Goal: Find specific page/section: Find specific page/section

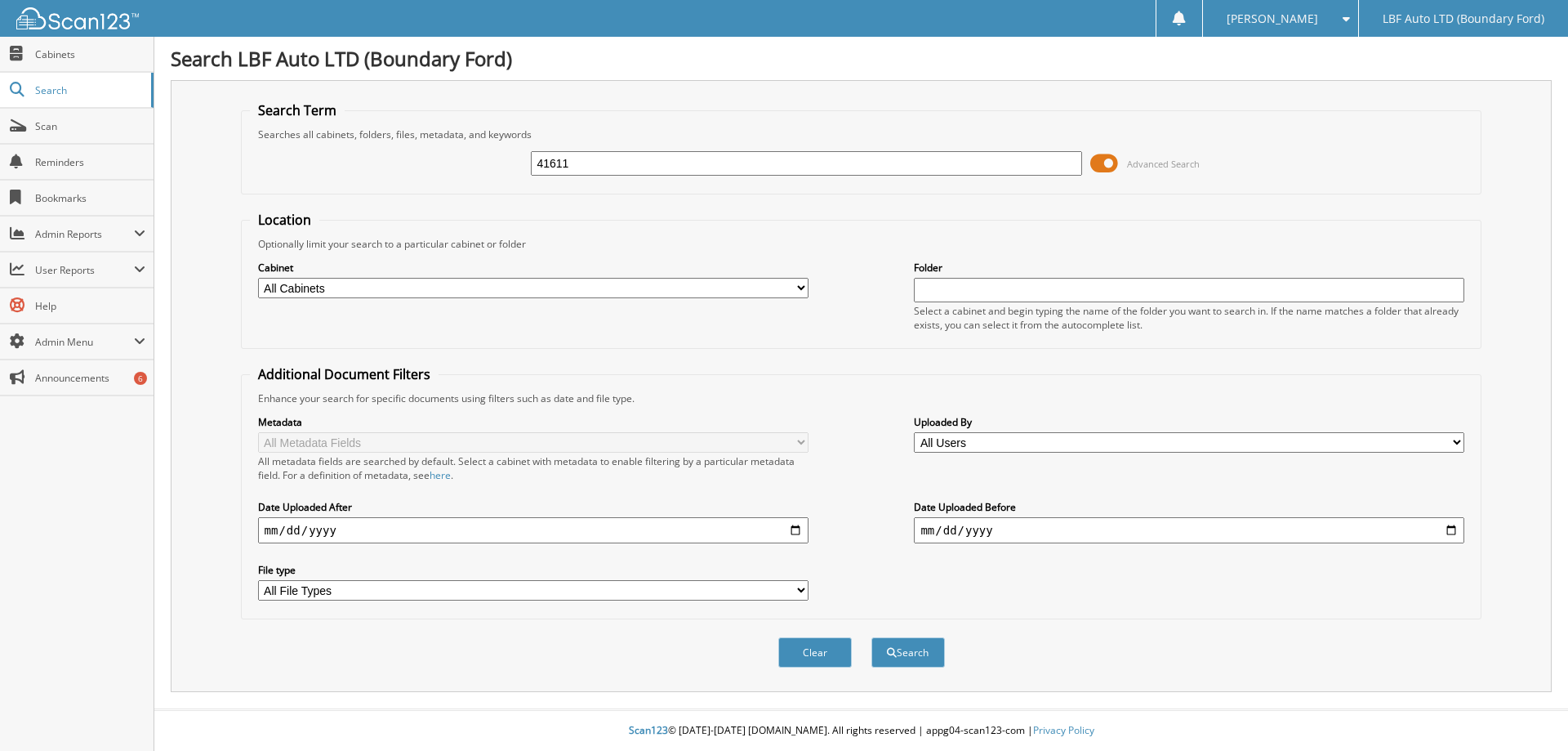
type input "41611"
click at [872, 638] on button "Search" at bounding box center [908, 652] width 74 height 31
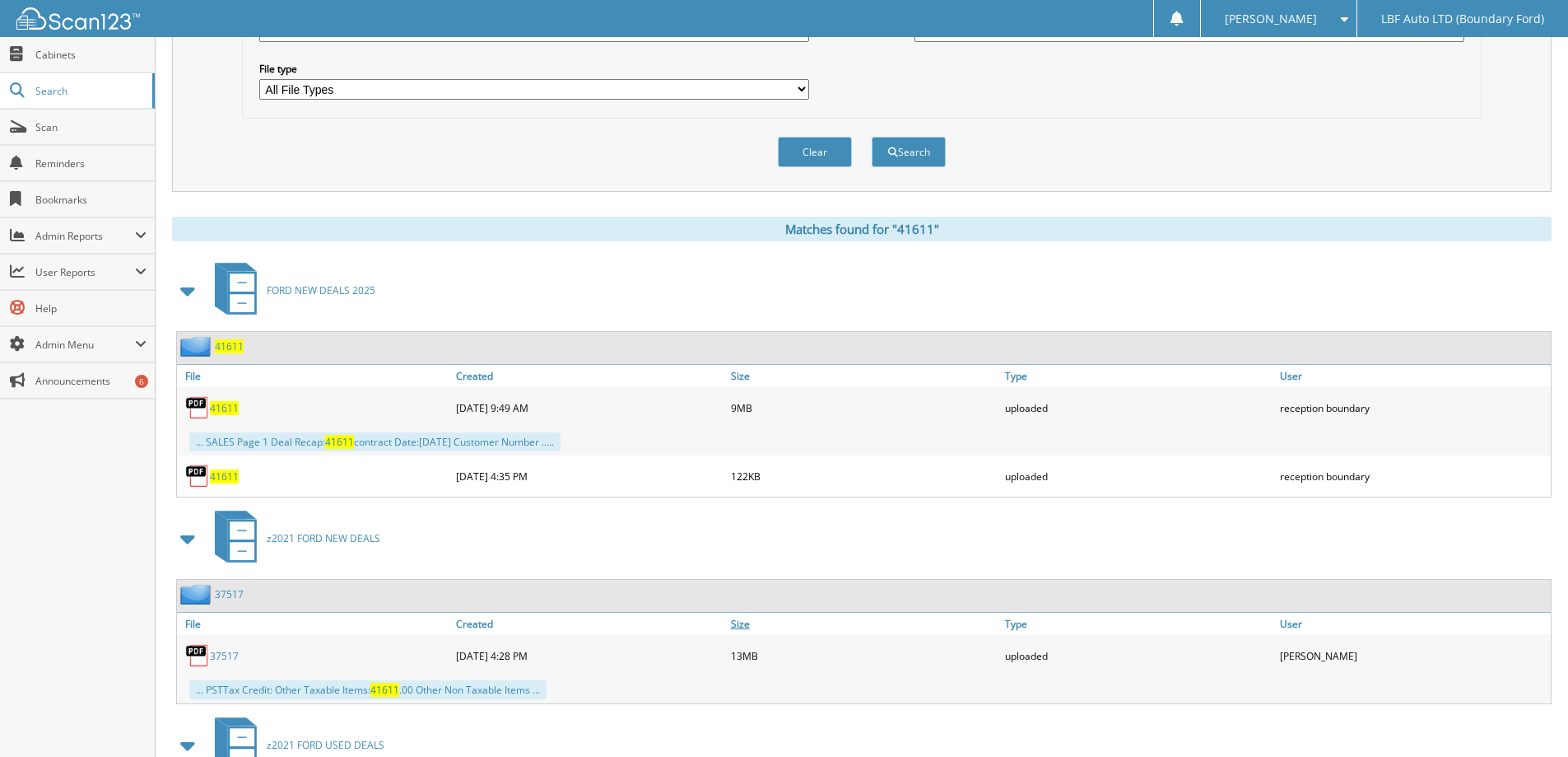
scroll to position [576, 0]
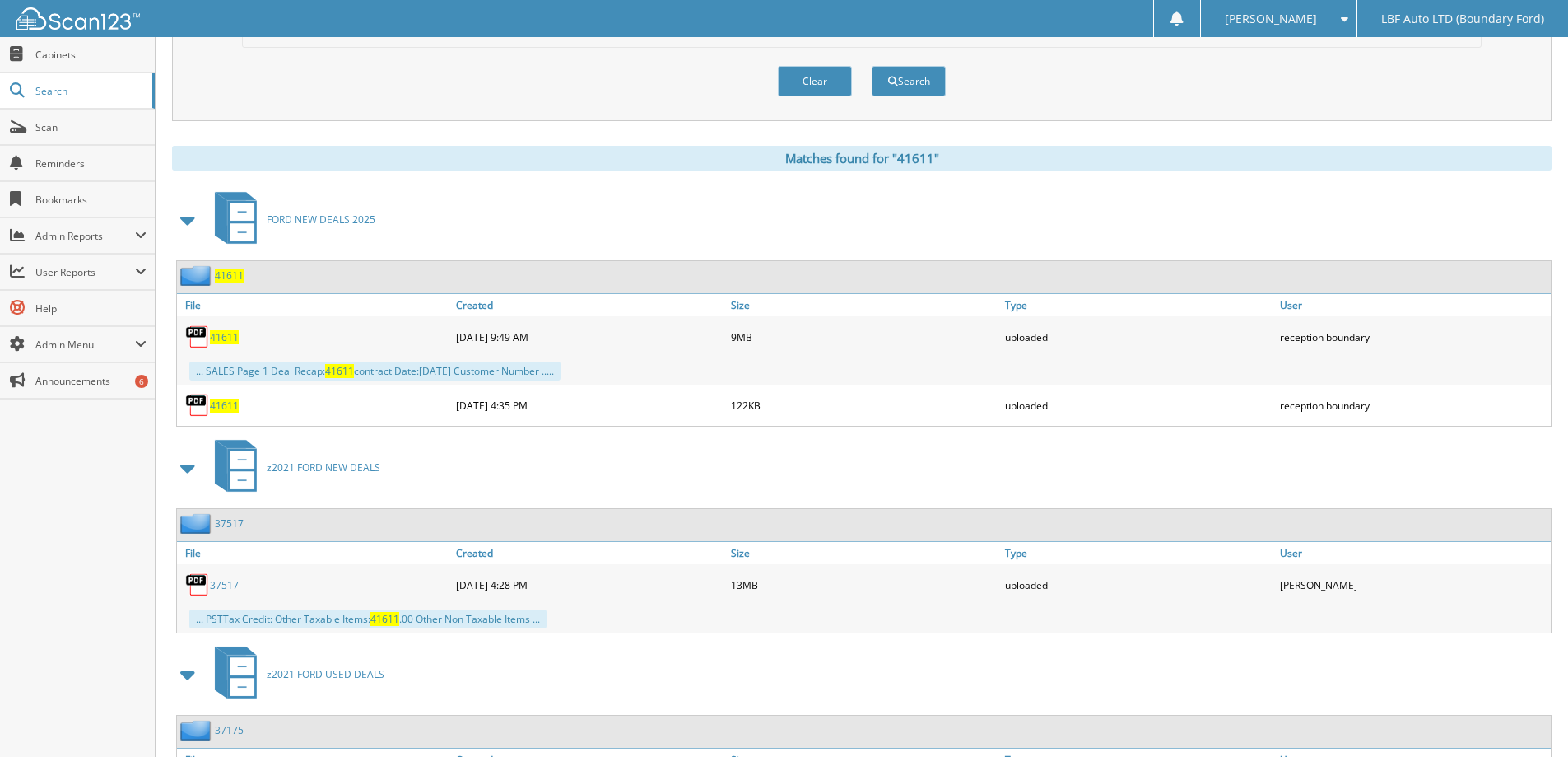
click at [228, 336] on span "41611" at bounding box center [223, 337] width 29 height 14
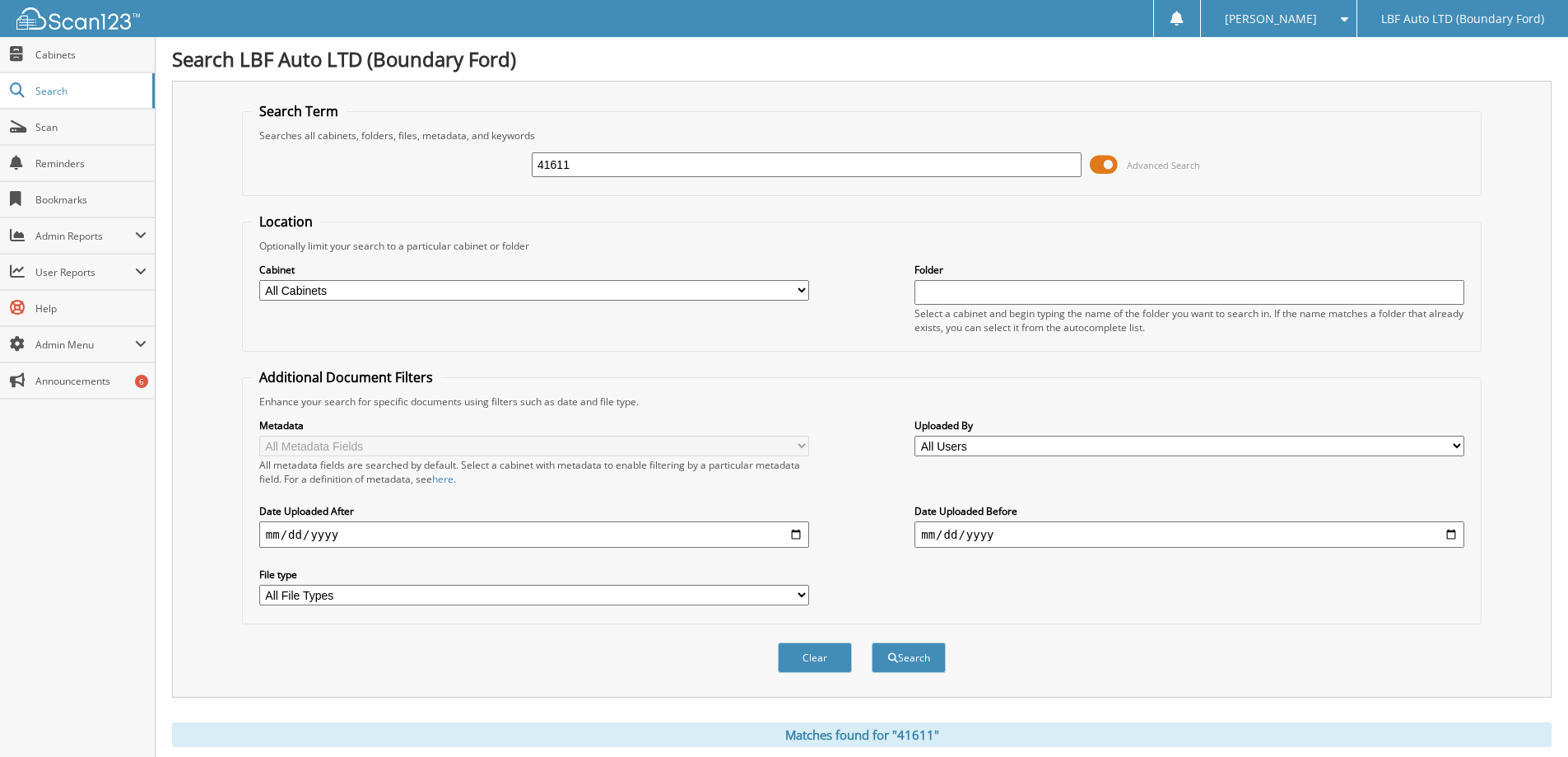
click at [639, 171] on input "41611" at bounding box center [807, 164] width 550 height 25
type input "41857"
click at [872, 643] on button "Search" at bounding box center [909, 658] width 74 height 31
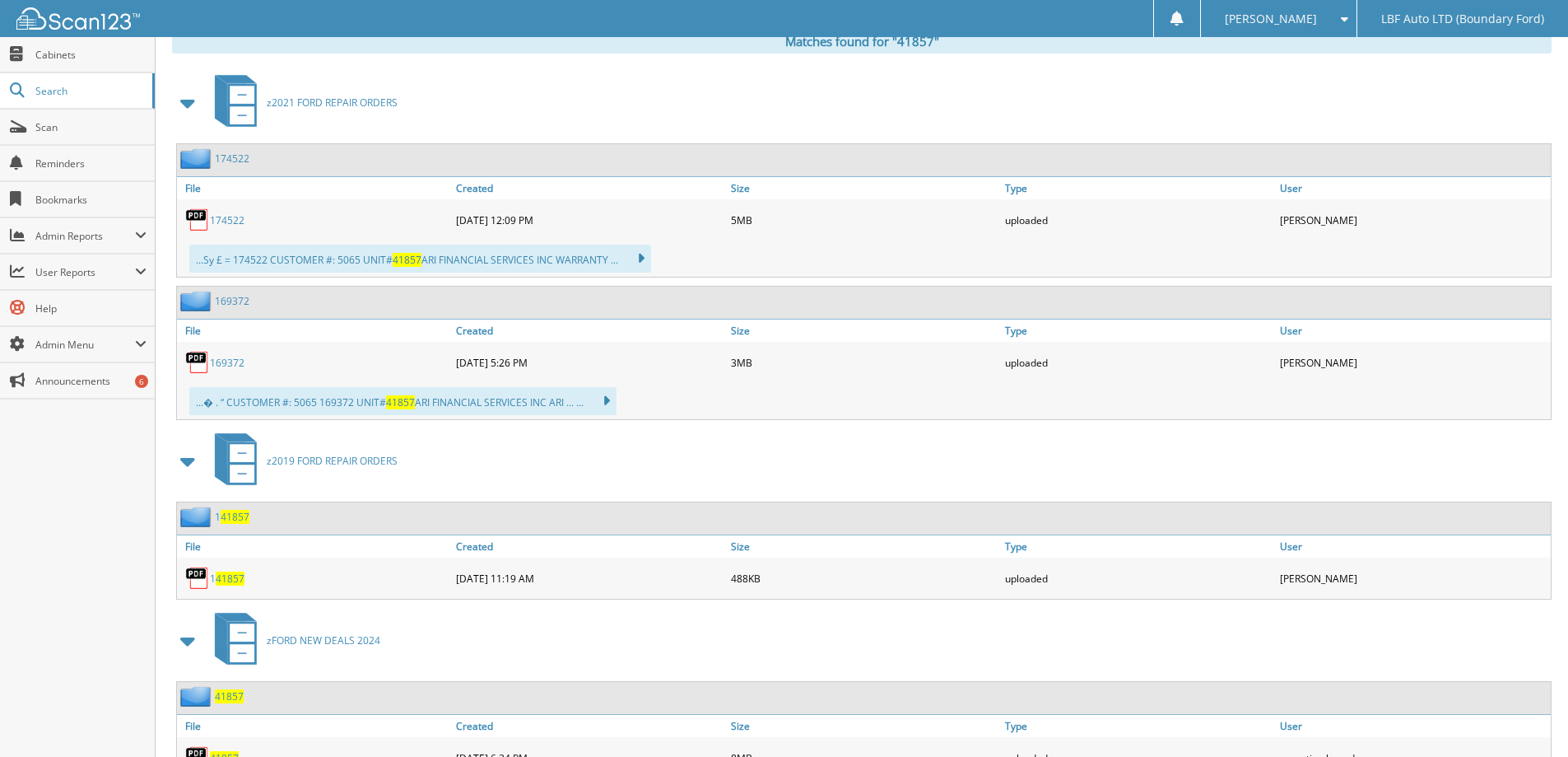
scroll to position [906, 0]
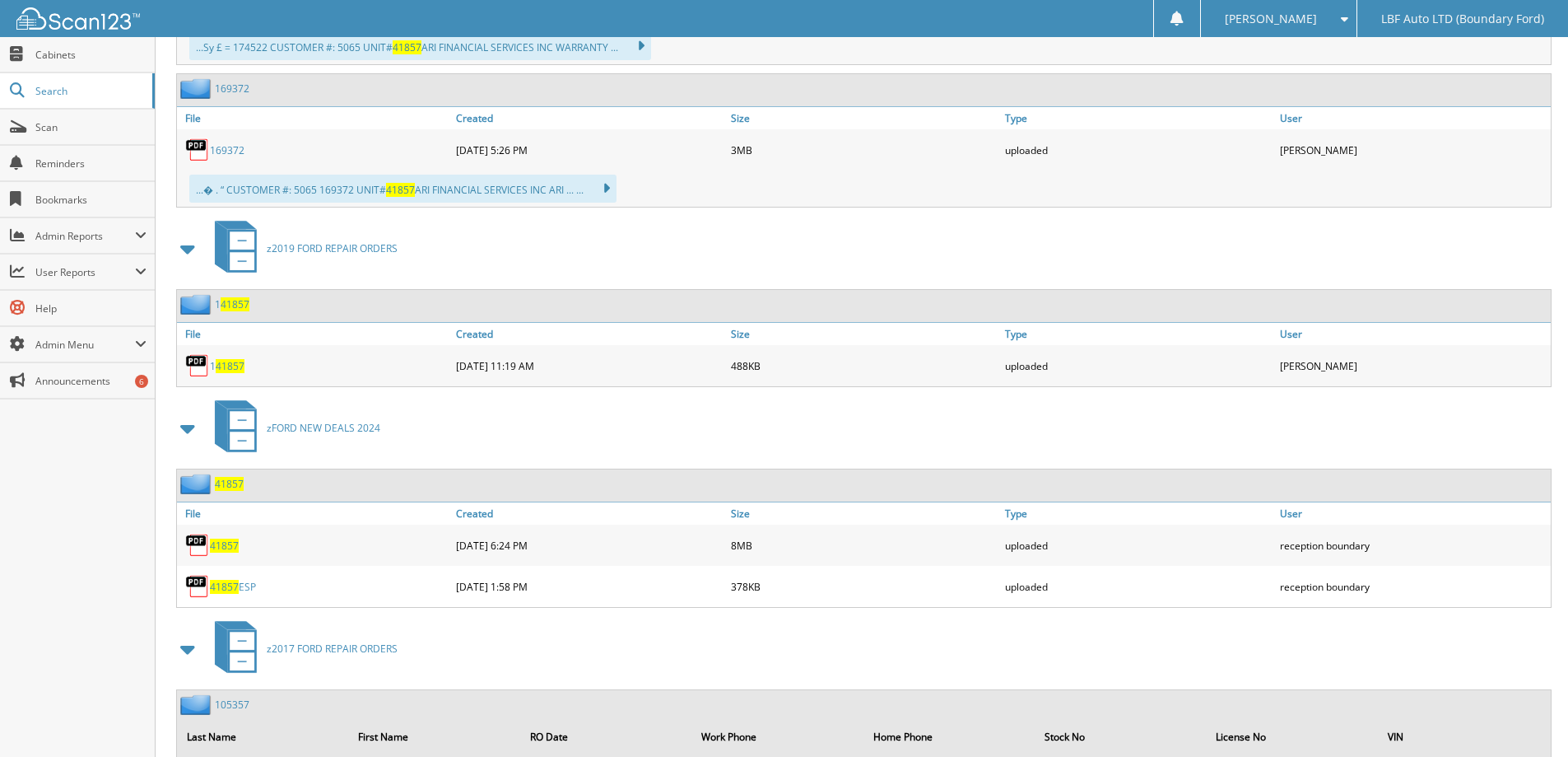
click at [236, 551] on span "41857" at bounding box center [223, 545] width 29 height 14
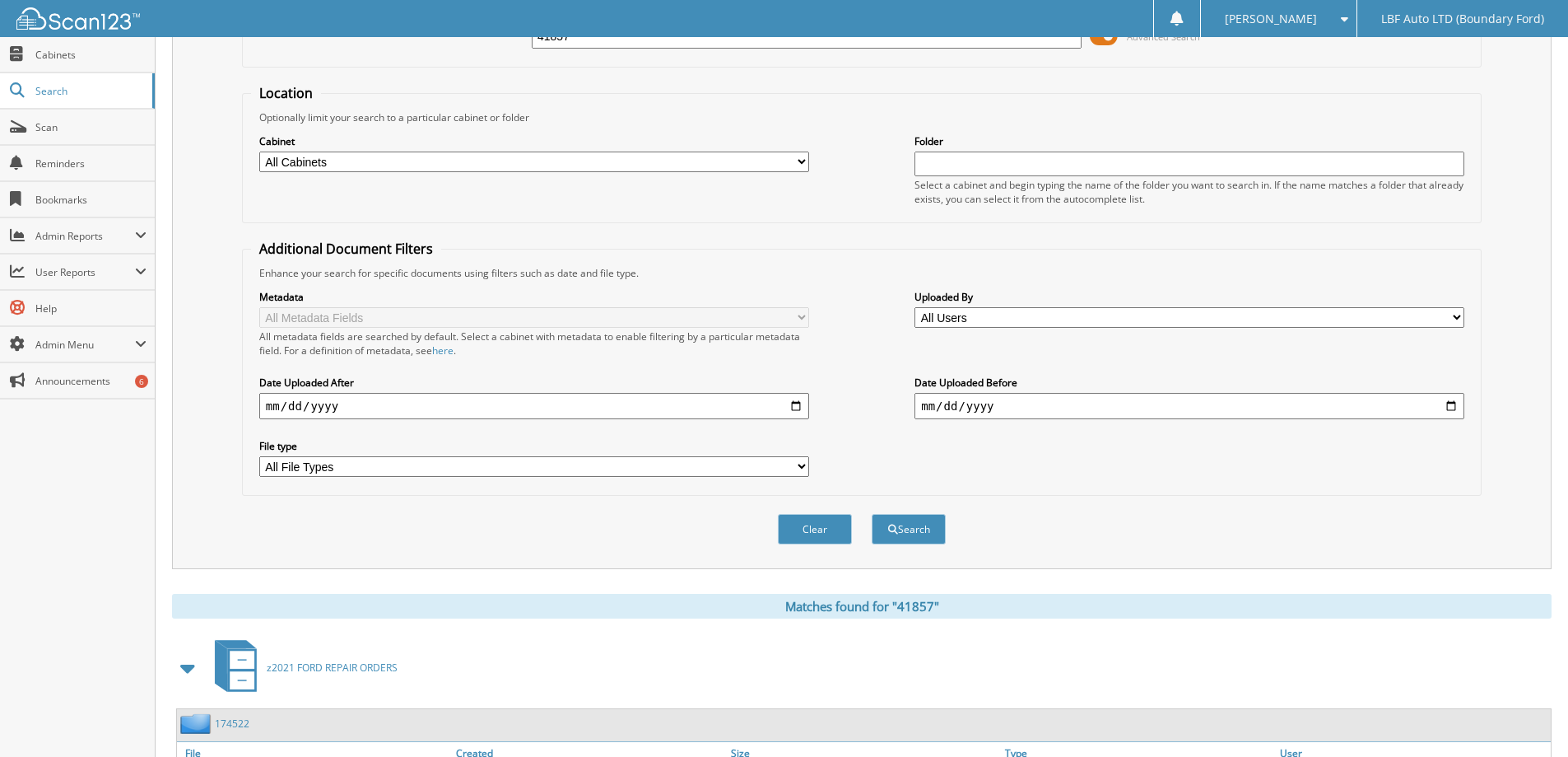
scroll to position [0, 0]
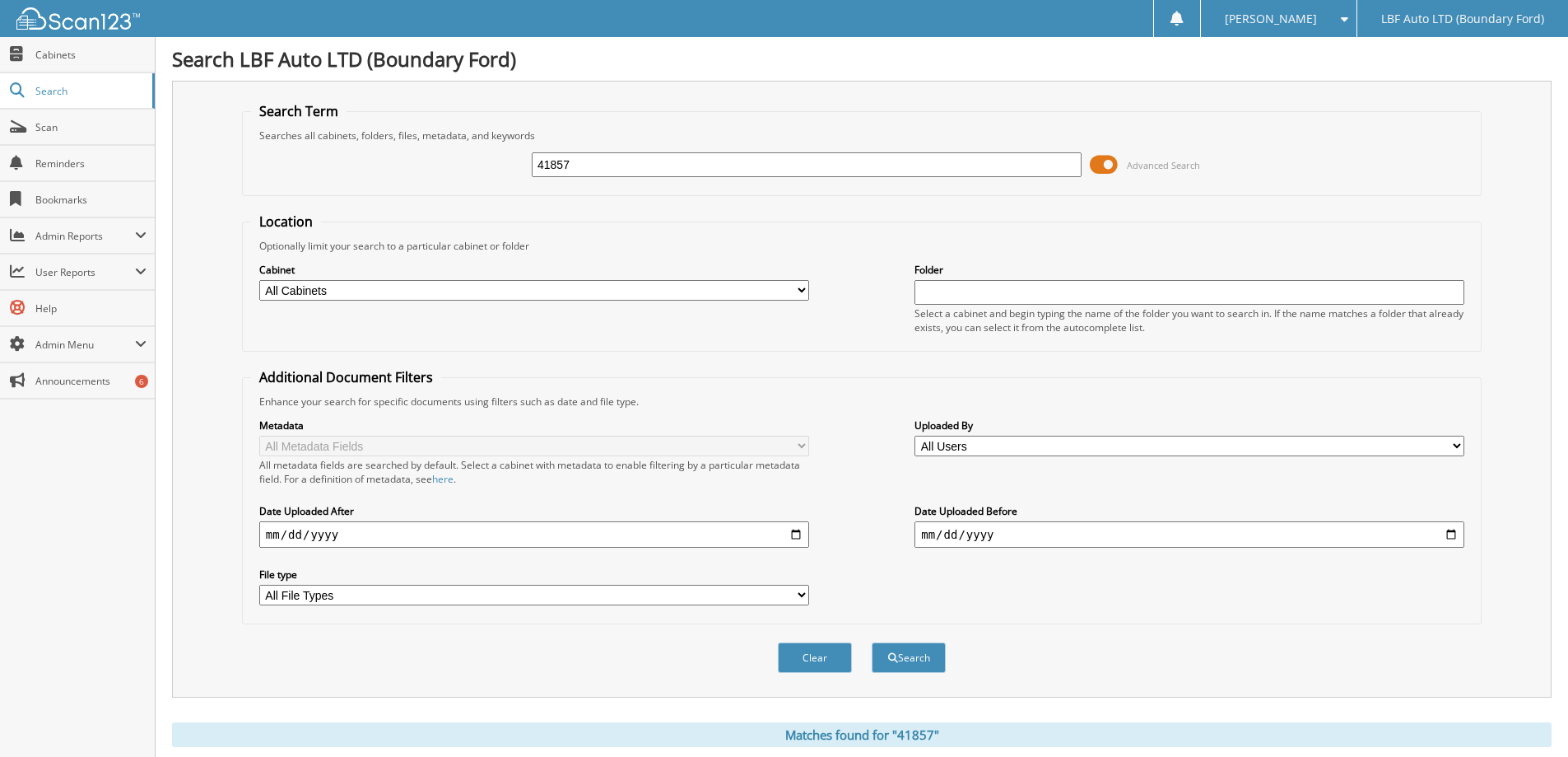
click at [590, 166] on input "41857" at bounding box center [807, 164] width 550 height 25
type input "41465"
click at [872, 643] on button "Search" at bounding box center [909, 658] width 74 height 31
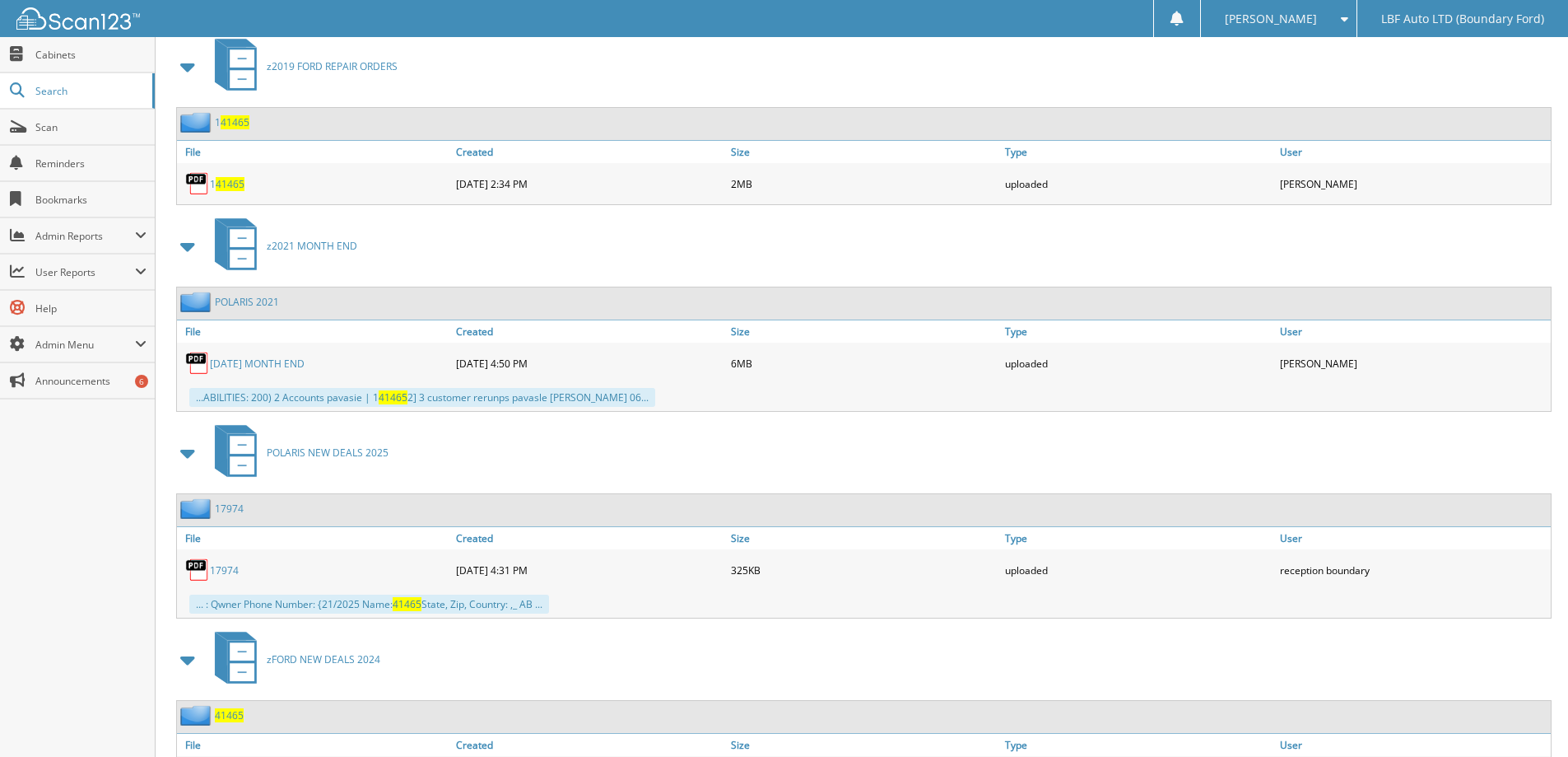
scroll to position [821, 0]
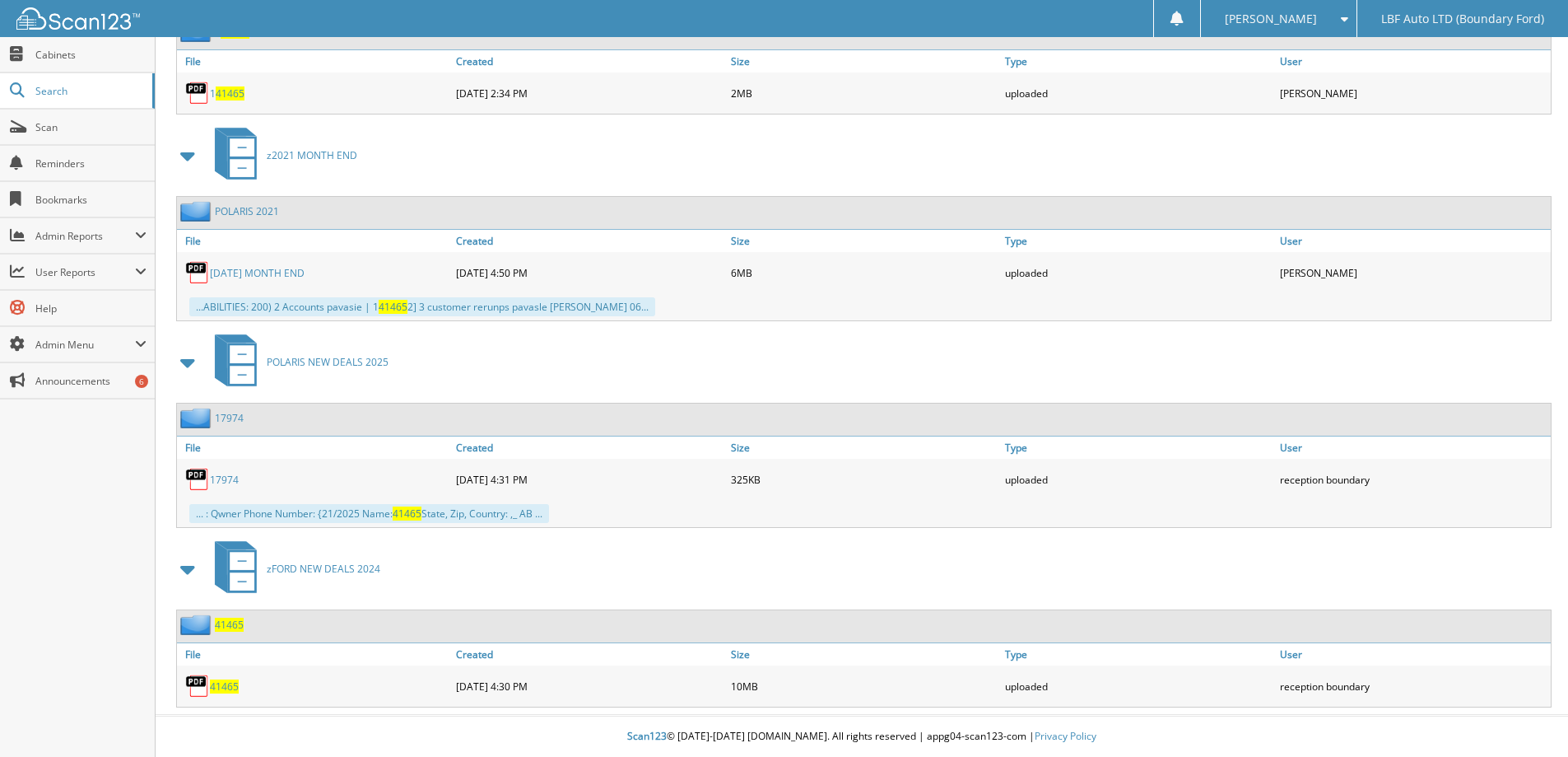
click at [223, 681] on span "41465" at bounding box center [223, 686] width 29 height 14
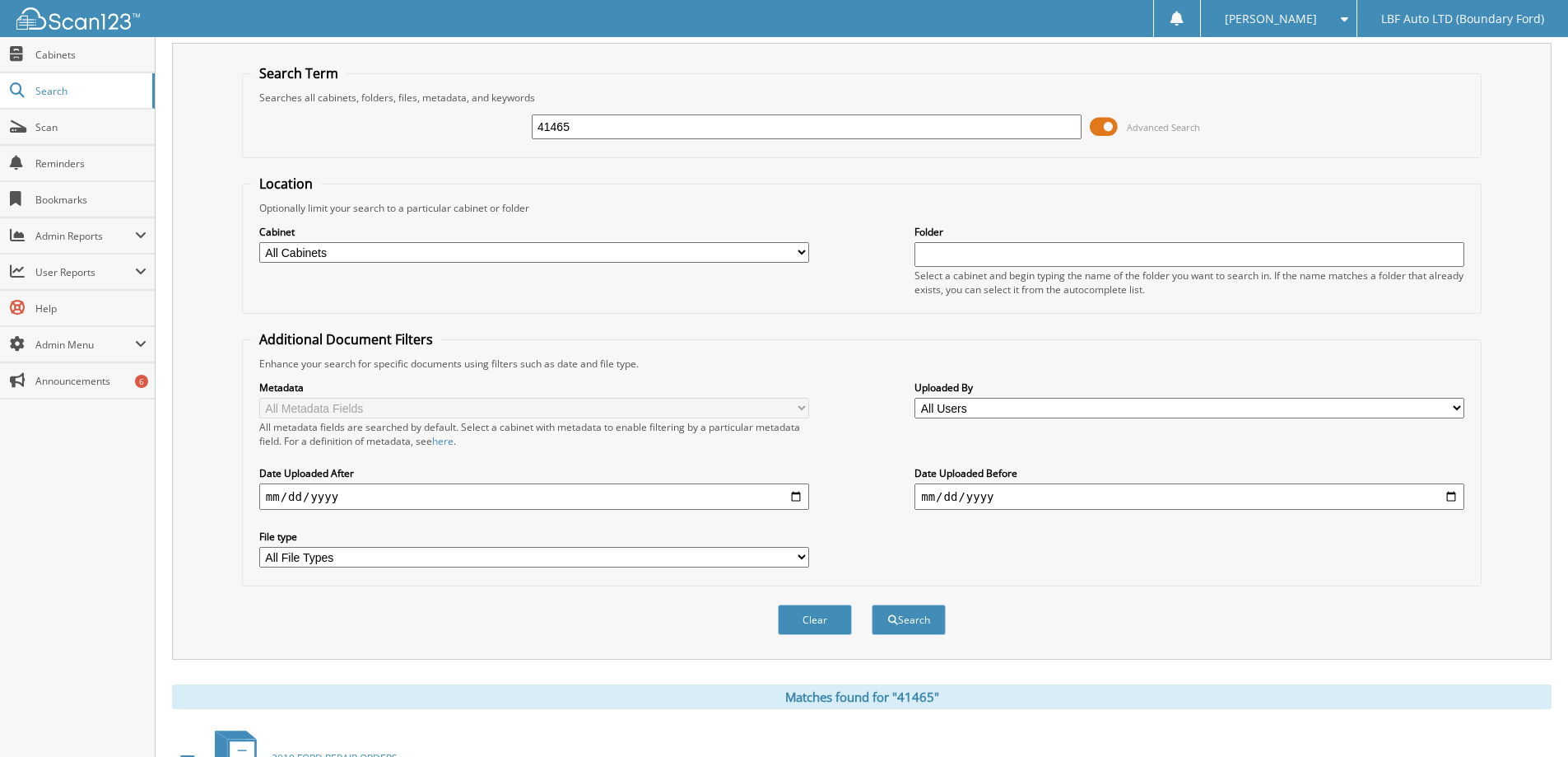
scroll to position [0, 0]
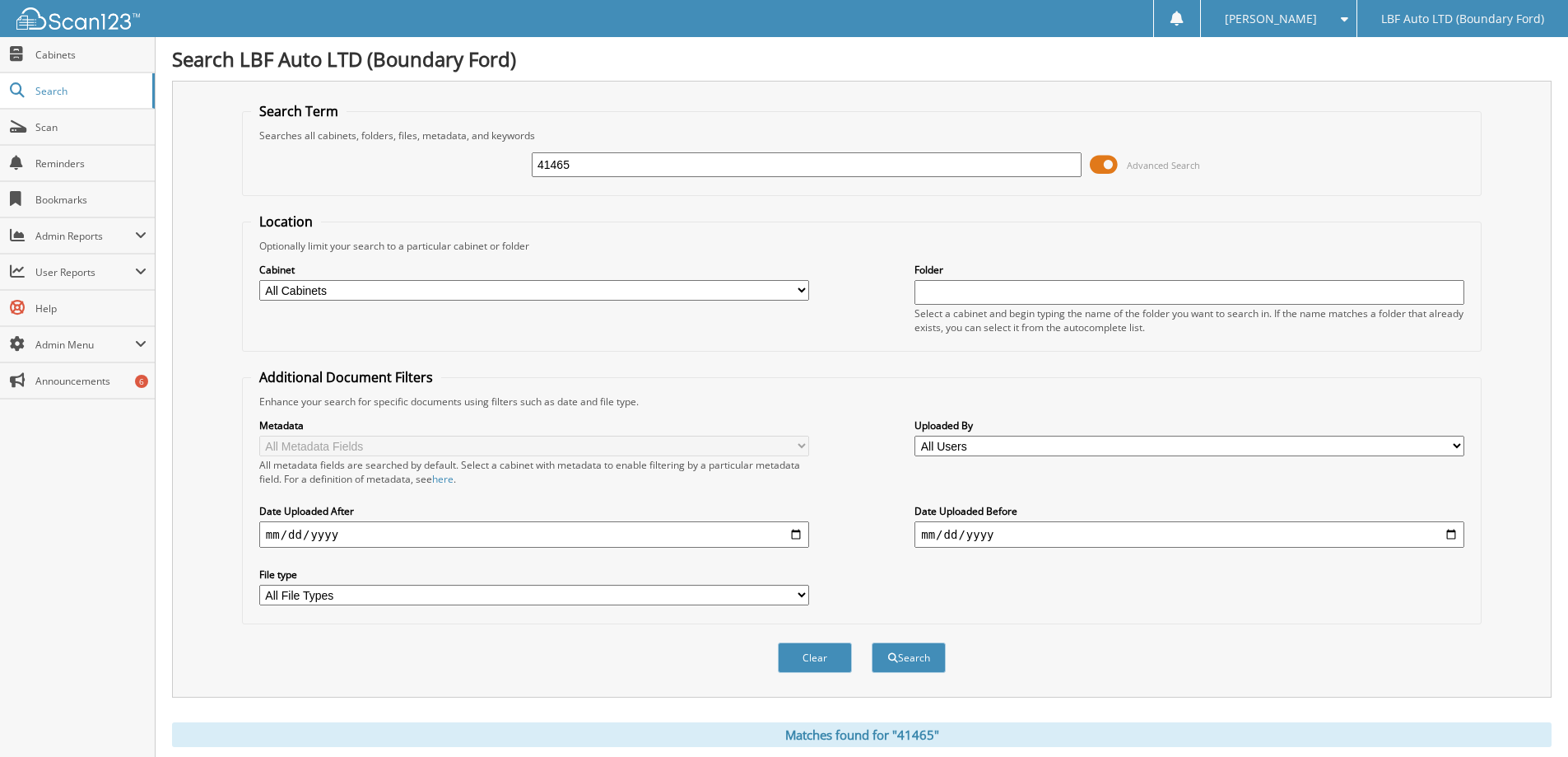
click at [580, 161] on input "41465" at bounding box center [807, 164] width 550 height 25
click at [580, 162] on input "41465" at bounding box center [807, 164] width 550 height 25
type input "40657"
click at [872, 643] on button "Search" at bounding box center [909, 658] width 74 height 31
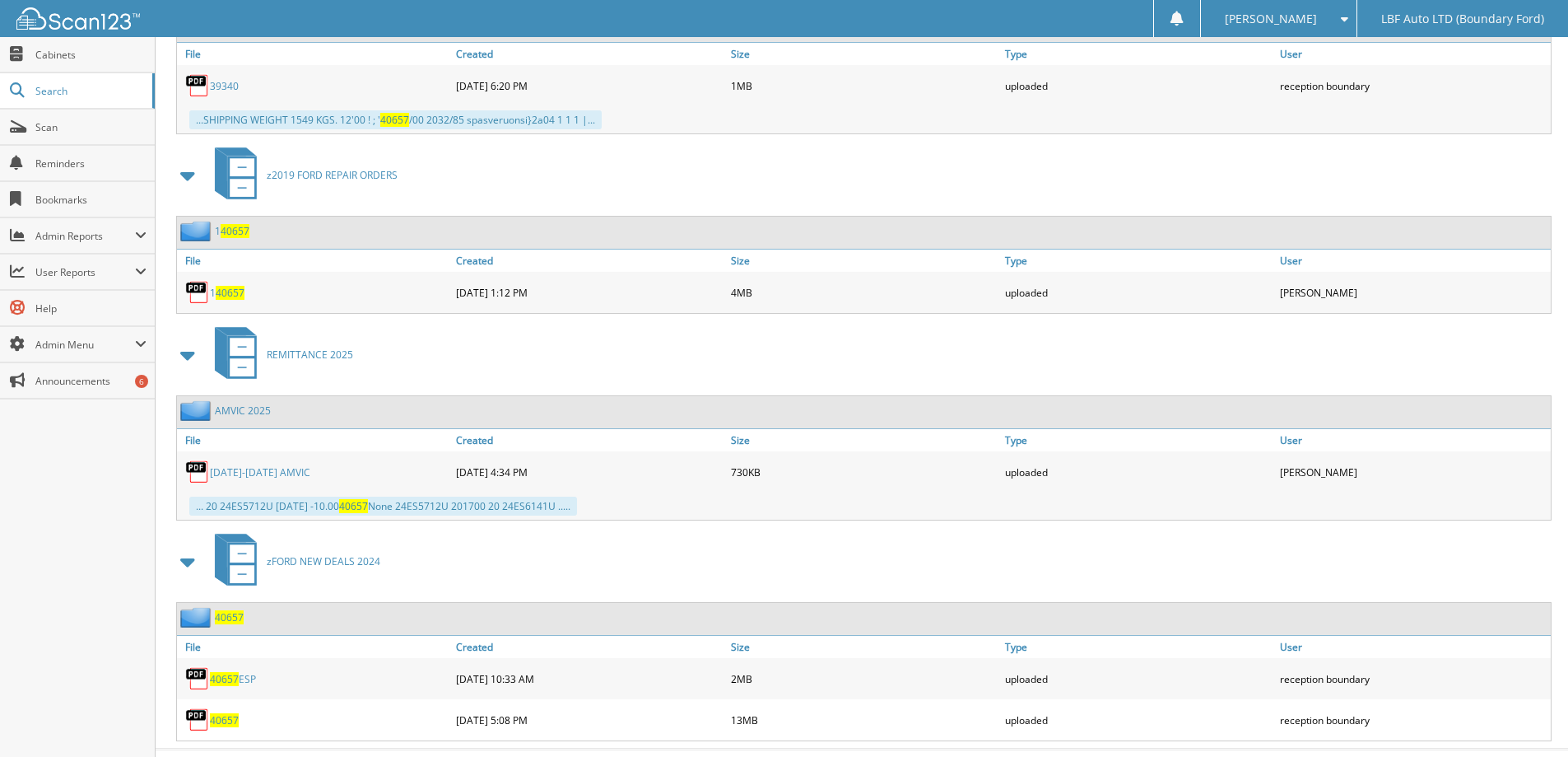
scroll to position [2223, 0]
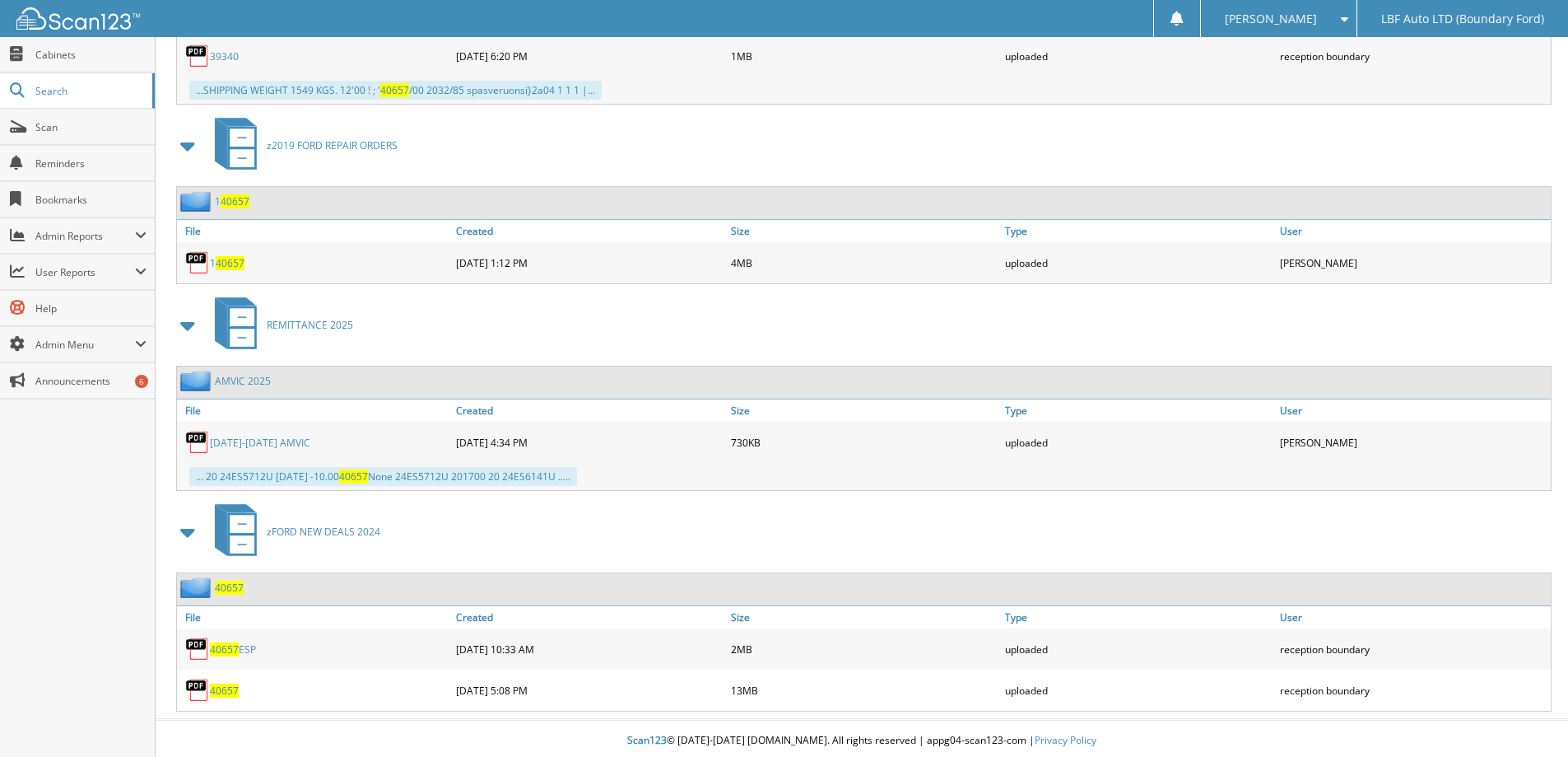
click at [232, 691] on span "40657" at bounding box center [223, 690] width 29 height 14
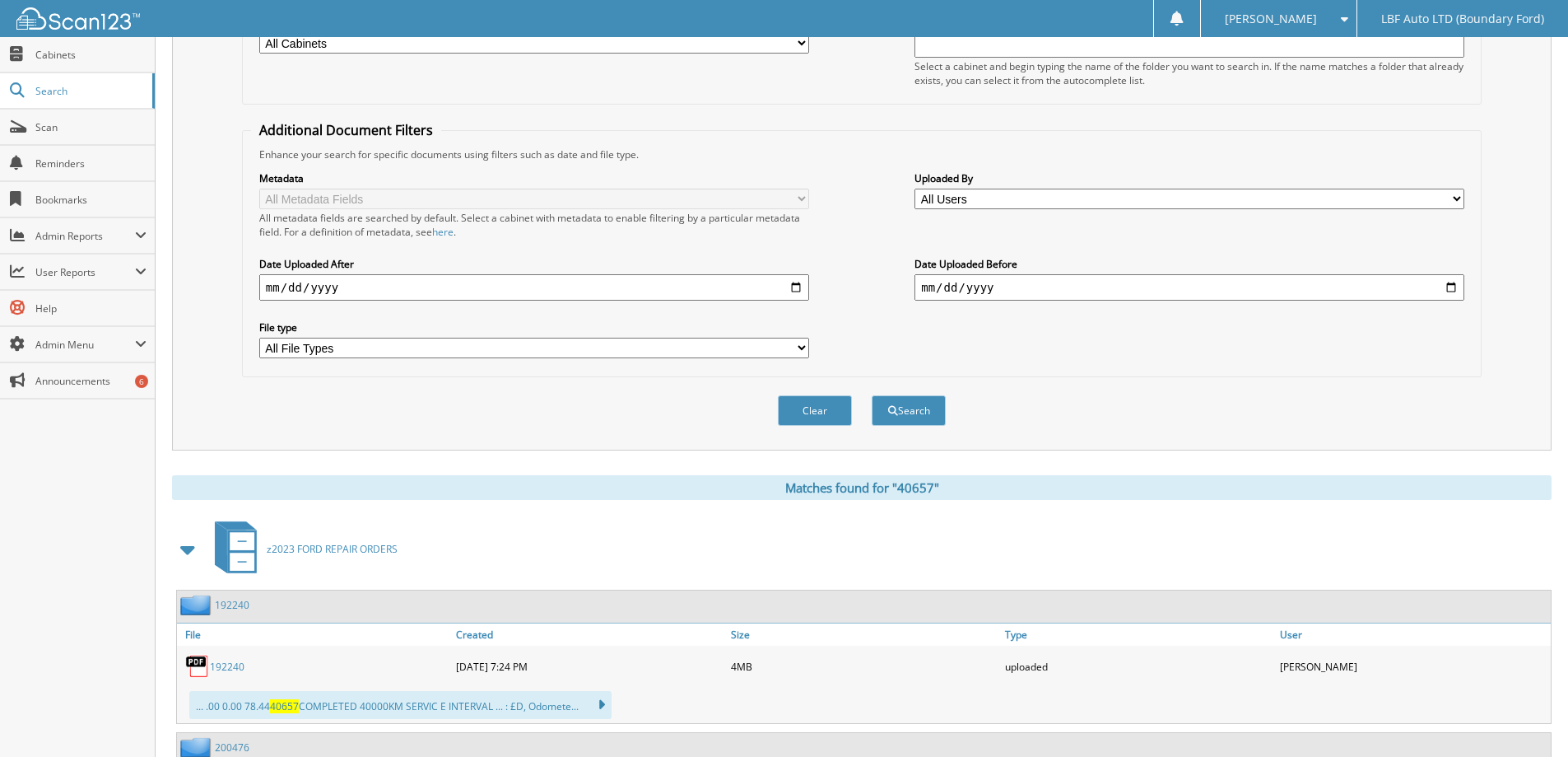
scroll to position [0, 0]
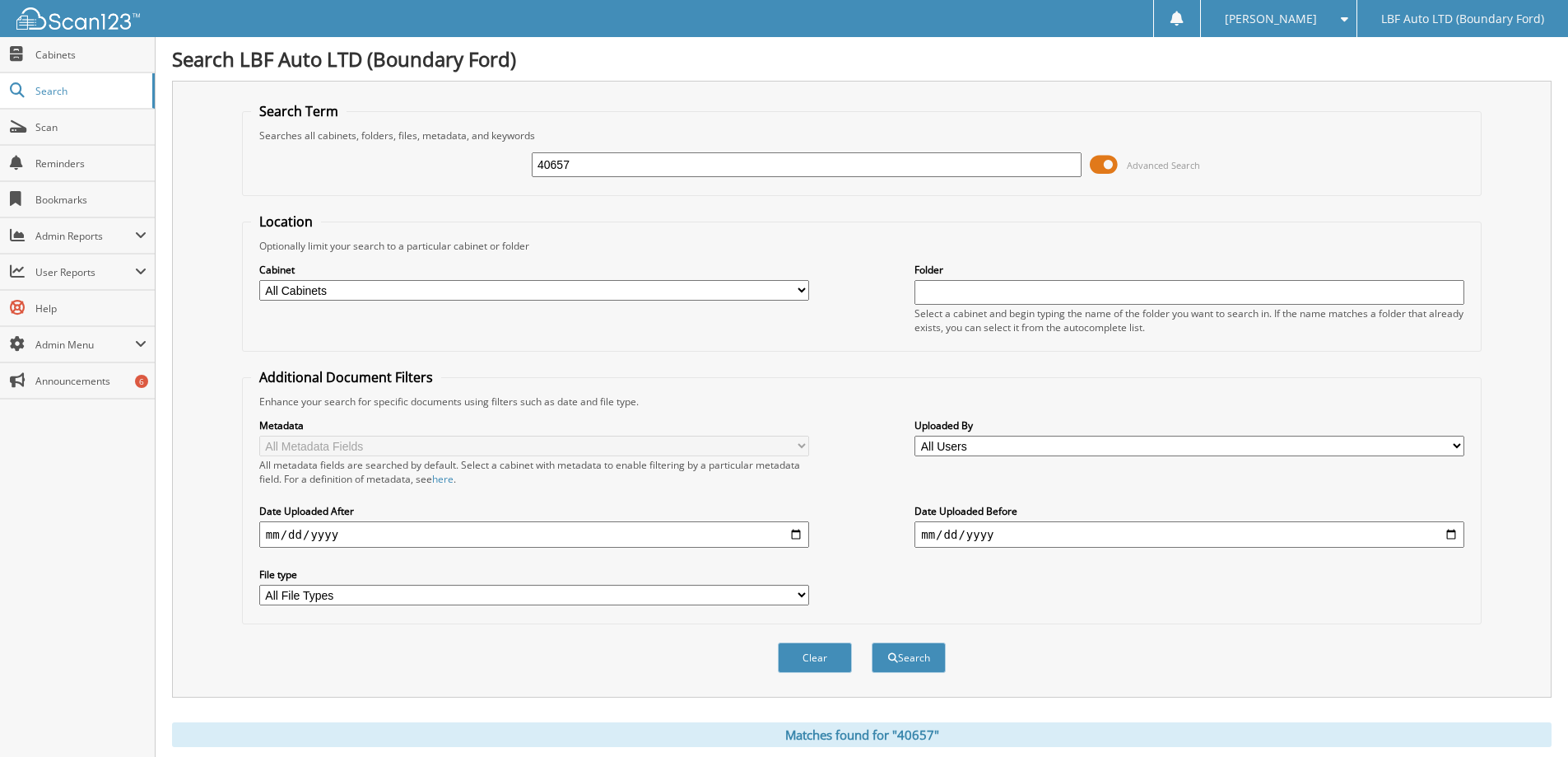
click at [594, 169] on input "40657" at bounding box center [807, 164] width 550 height 25
type input "41364"
click at [872, 643] on button "Search" at bounding box center [909, 658] width 74 height 31
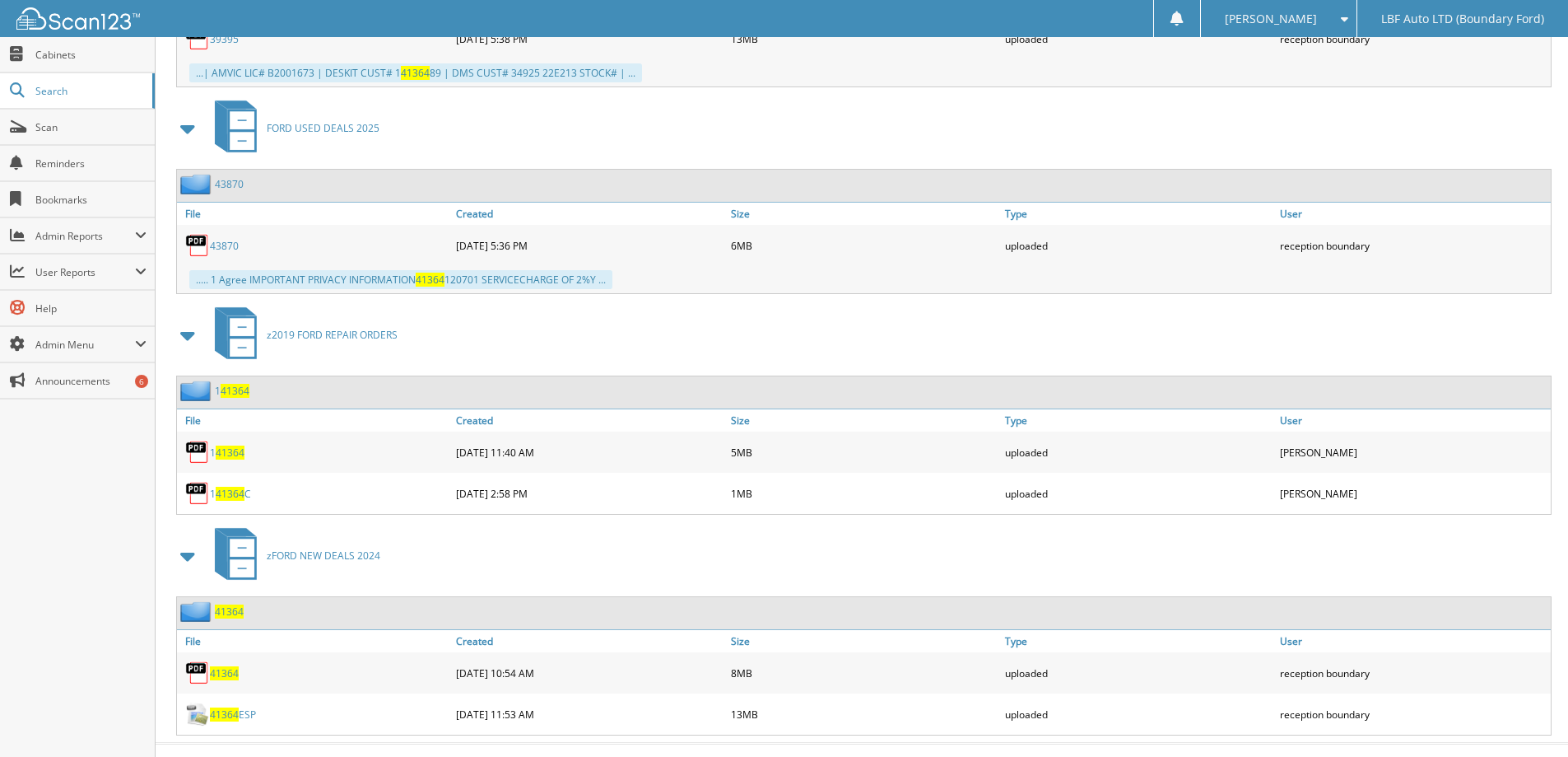
scroll to position [1317, 0]
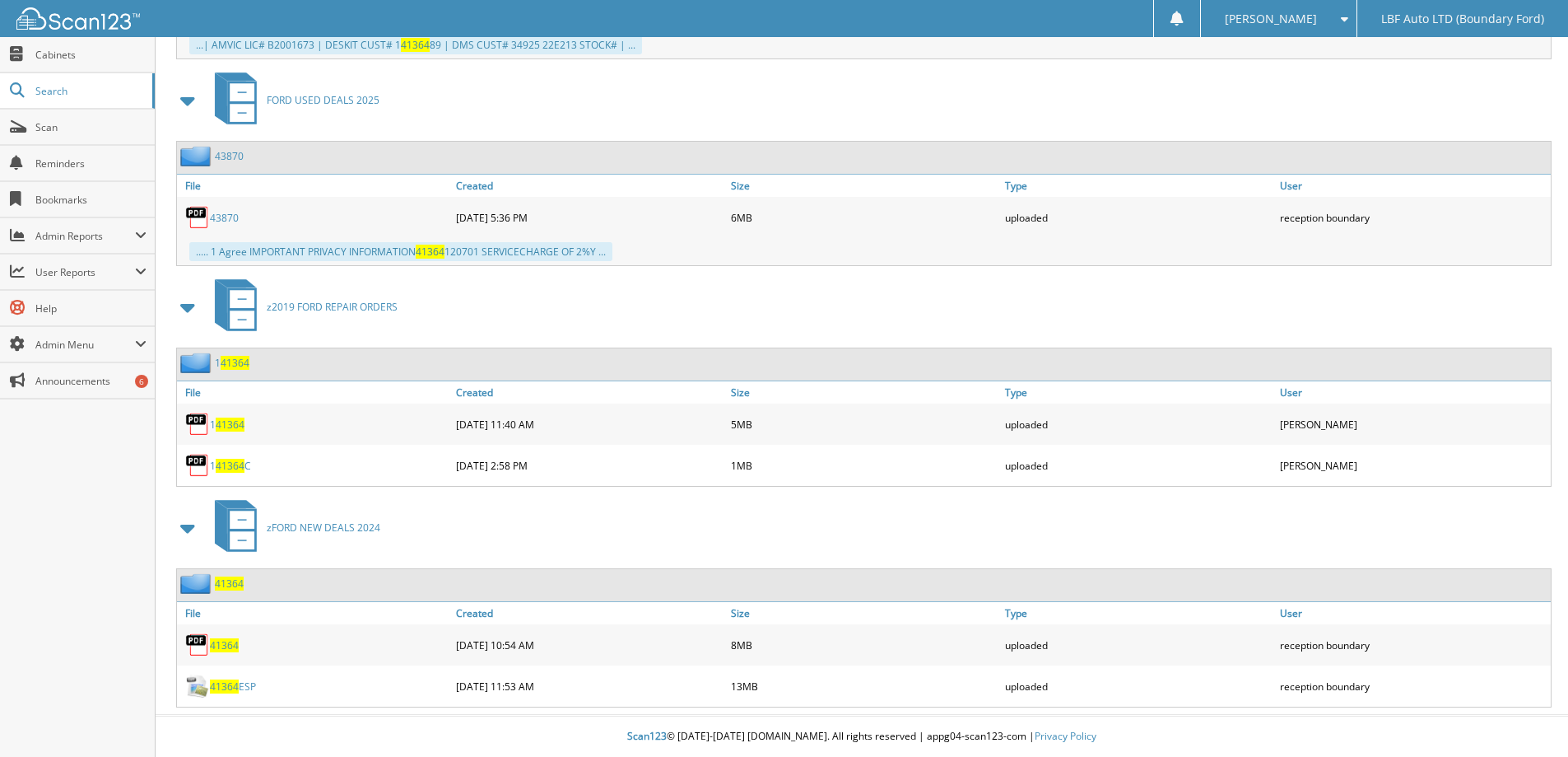
click at [219, 643] on span "41364" at bounding box center [223, 645] width 29 height 14
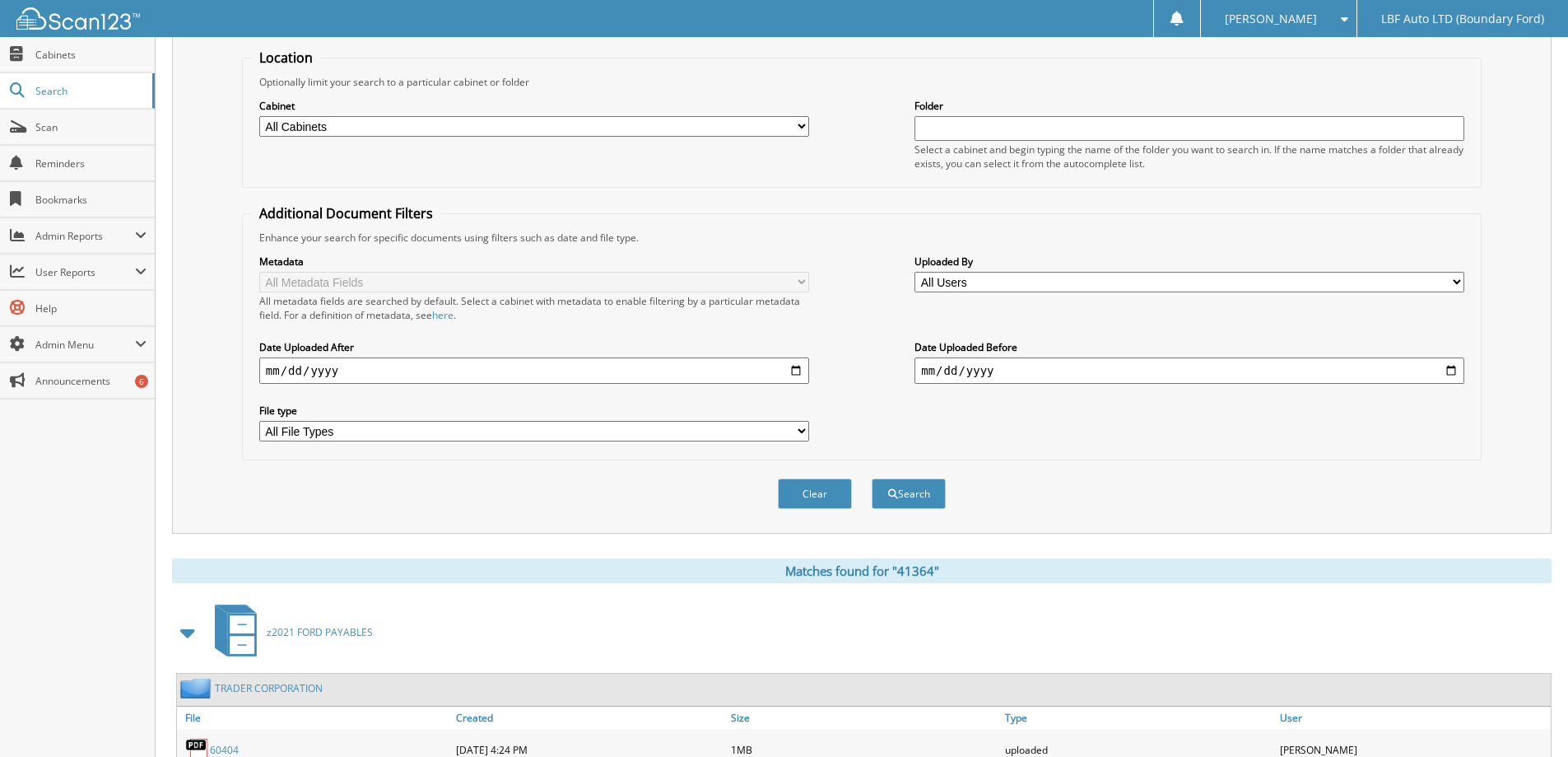
scroll to position [0, 0]
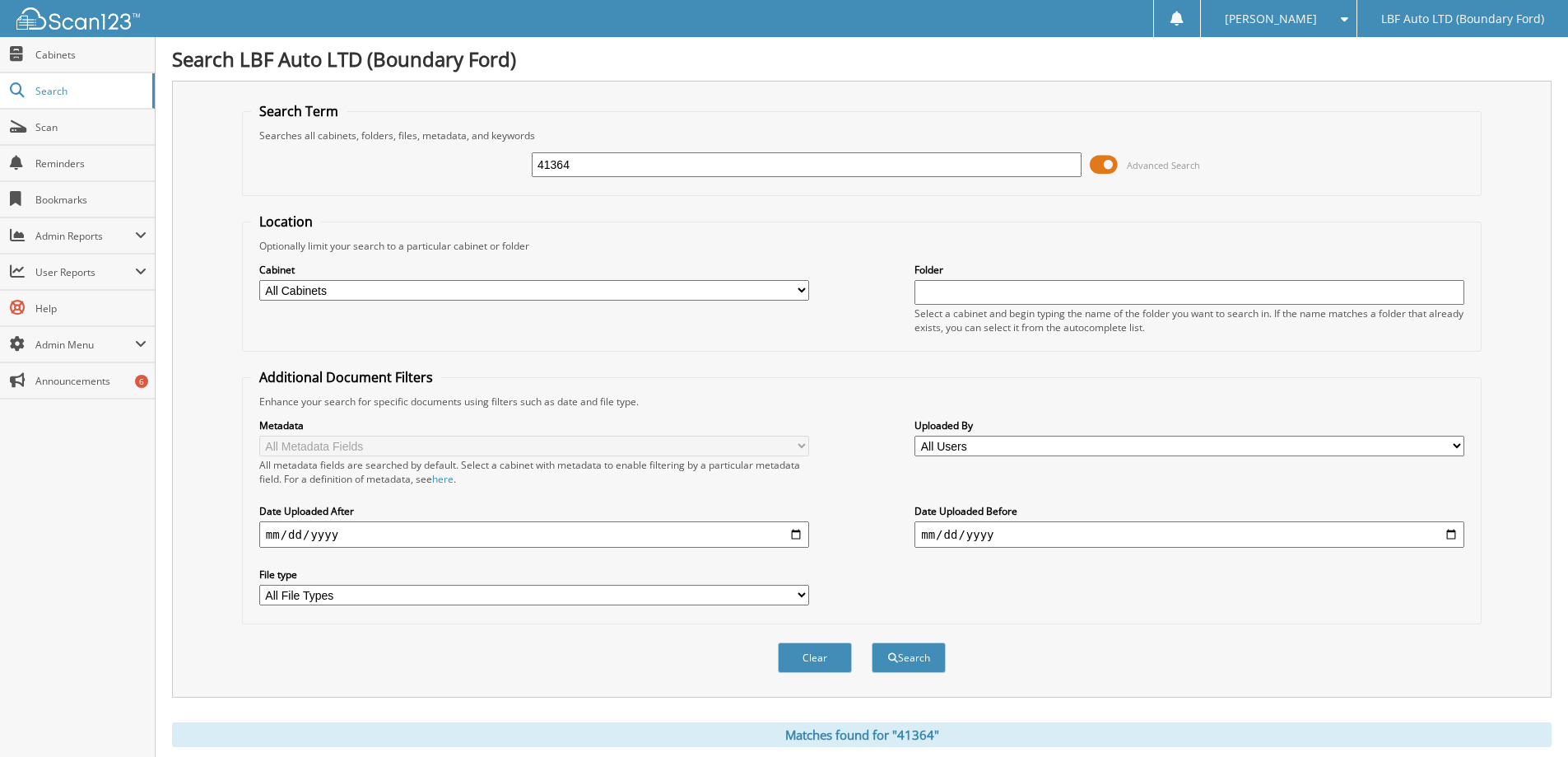
click at [624, 166] on input "41364" at bounding box center [807, 164] width 550 height 25
click at [623, 165] on input "41364" at bounding box center [807, 164] width 550 height 25
type input "41950"
click at [872, 643] on button "Search" at bounding box center [909, 658] width 74 height 31
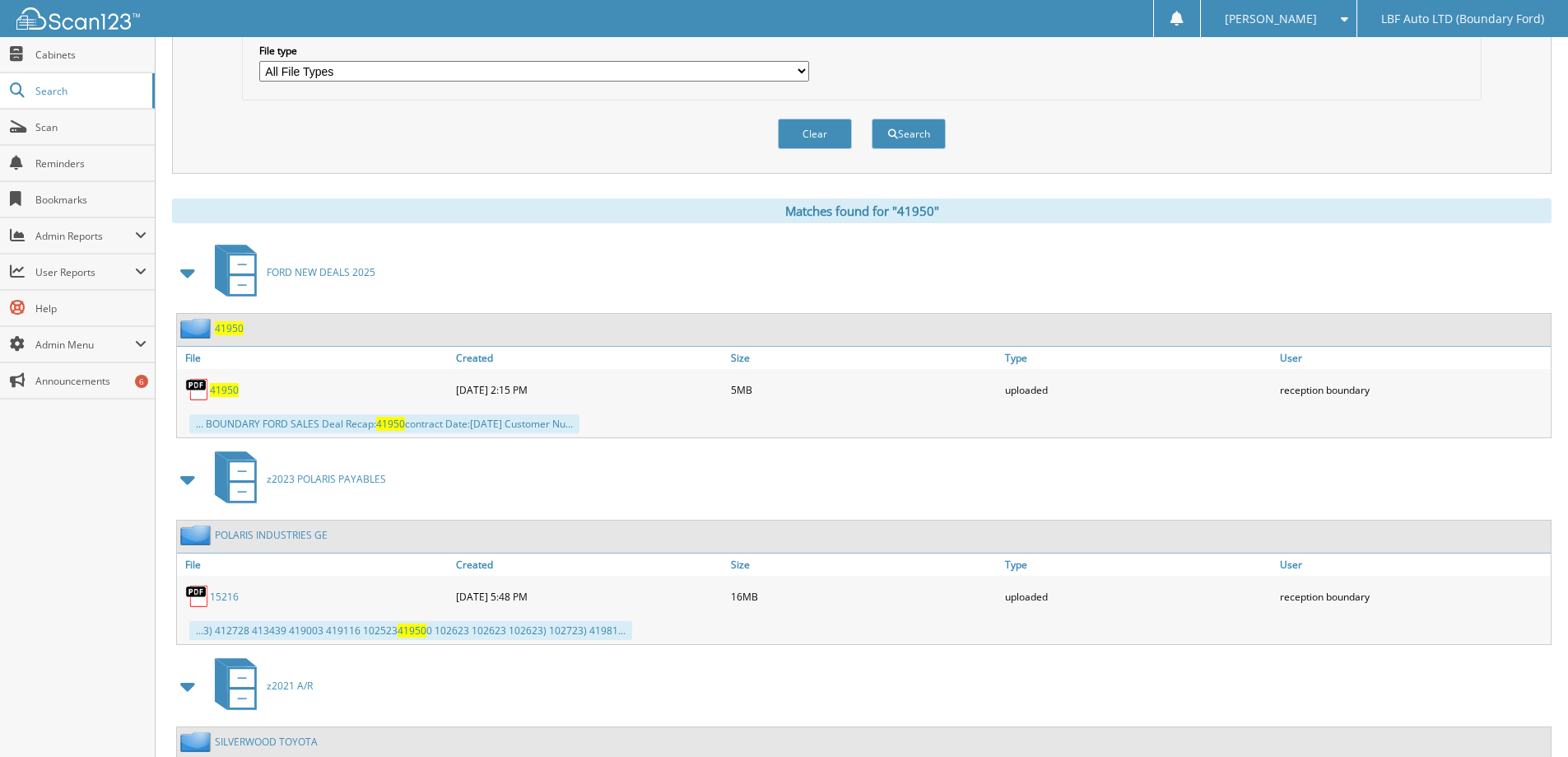
scroll to position [576, 0]
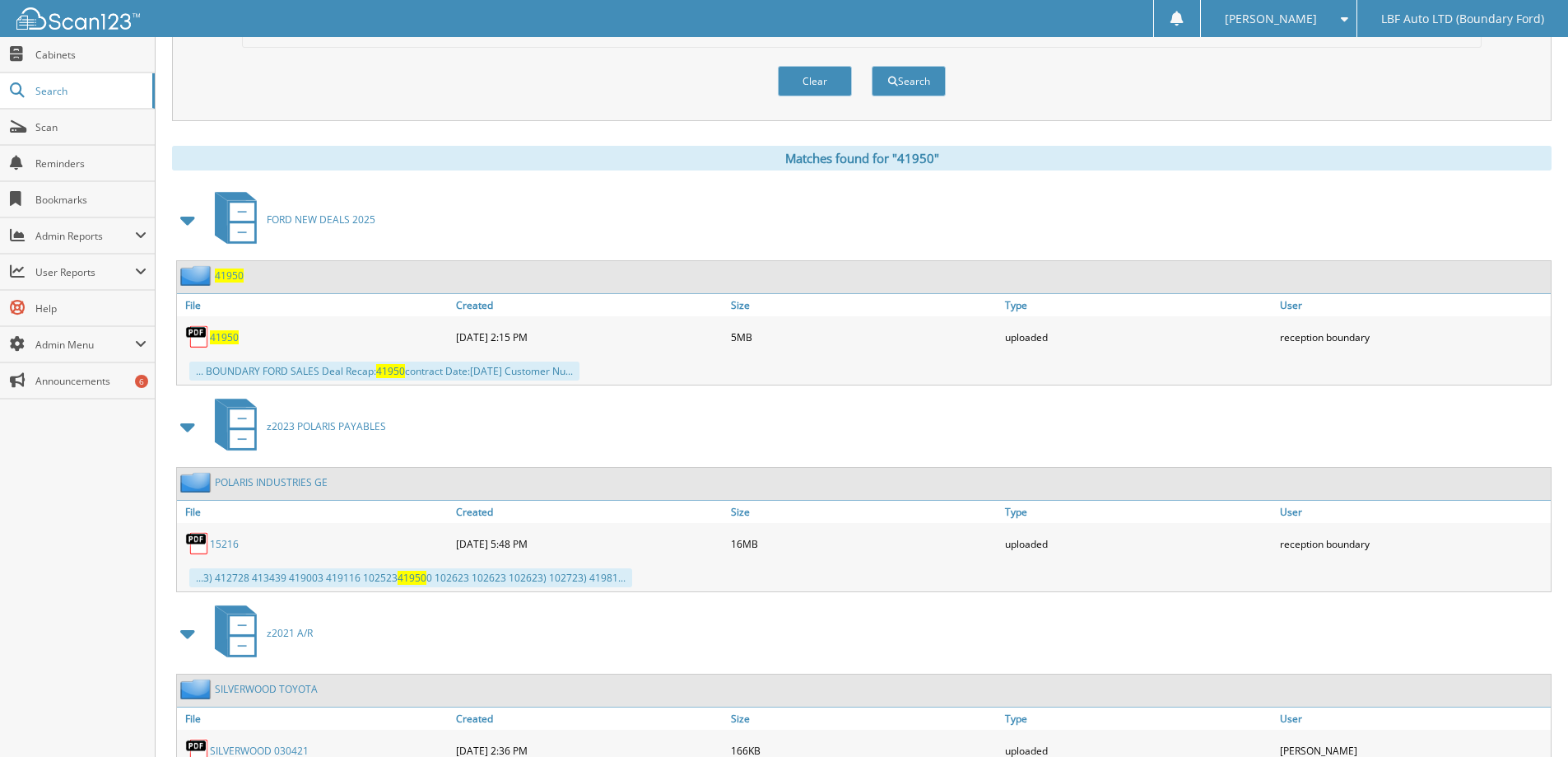
click at [222, 341] on span "41950" at bounding box center [223, 337] width 29 height 14
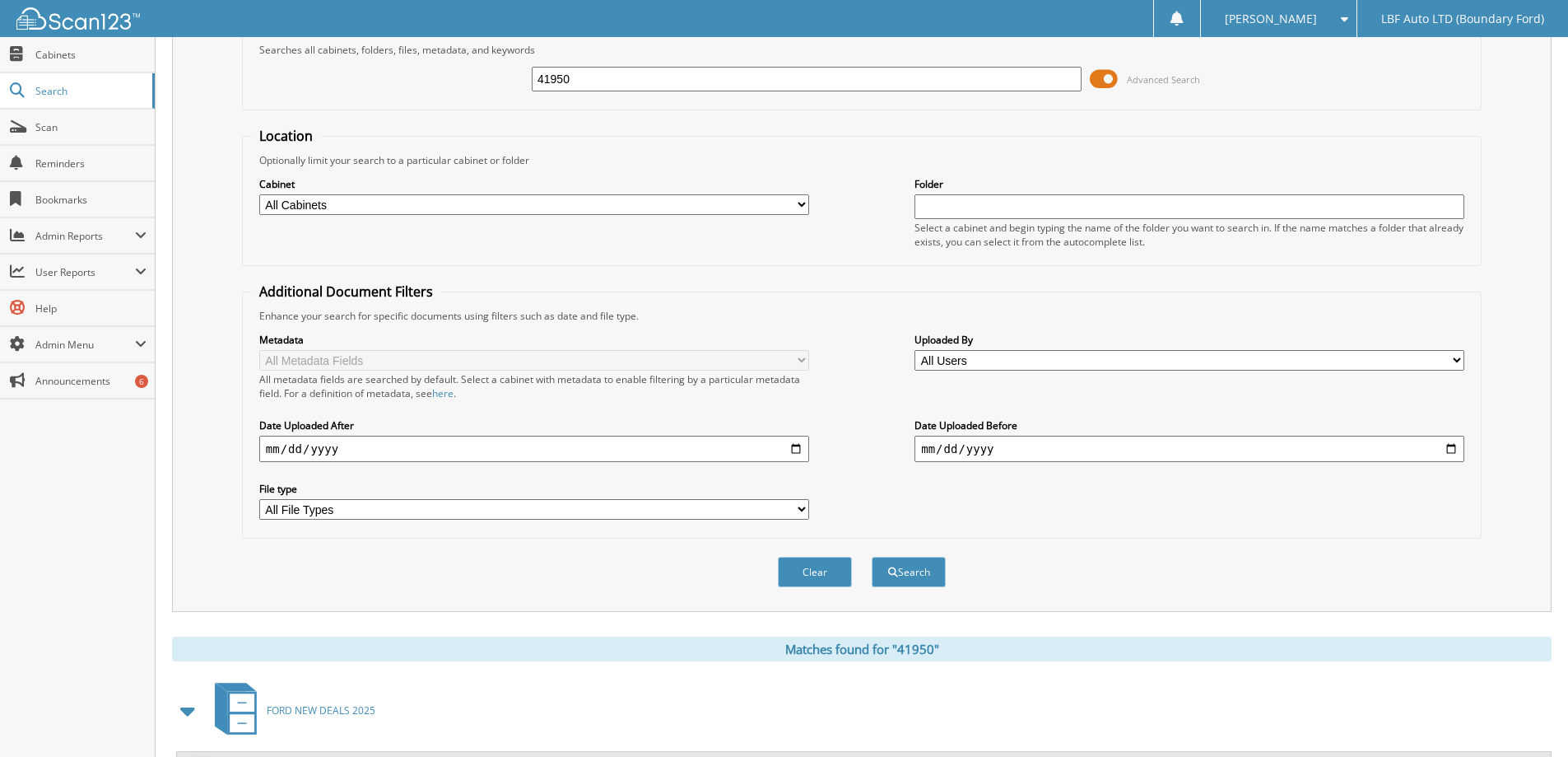
scroll to position [0, 0]
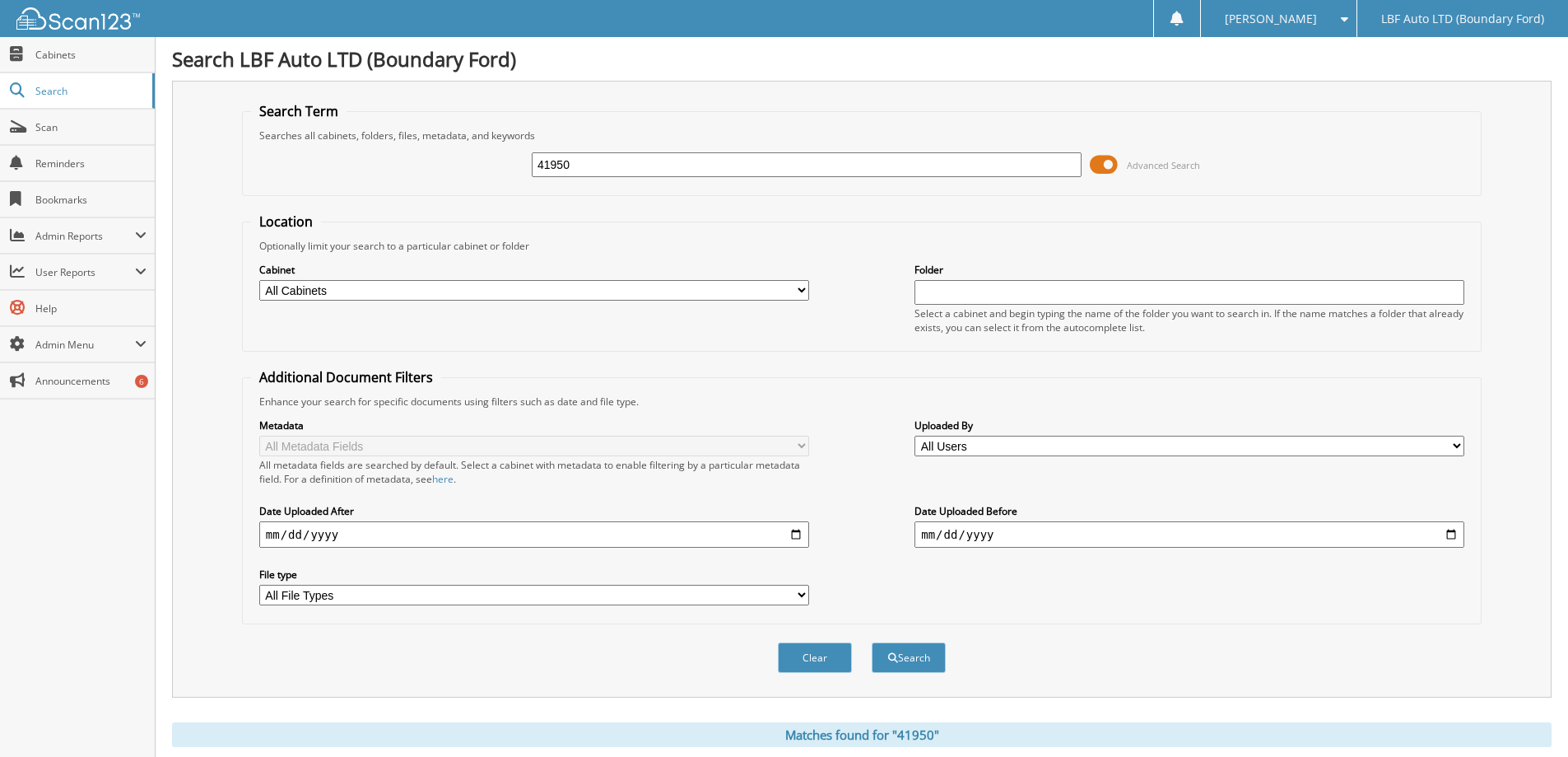
click at [613, 172] on input "41950" at bounding box center [807, 164] width 550 height 25
type input "41987"
click at [872, 643] on button "Search" at bounding box center [909, 658] width 74 height 31
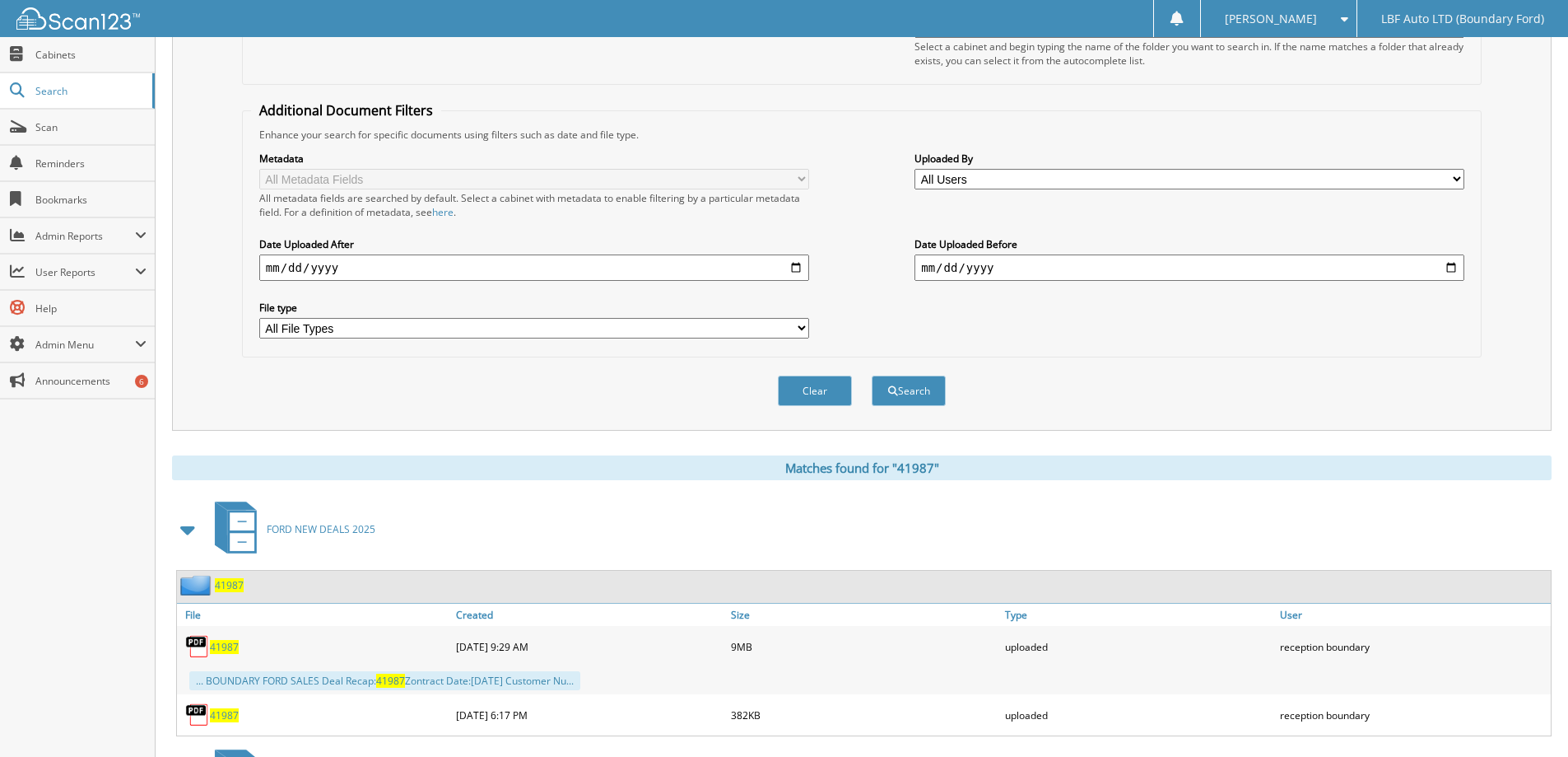
scroll to position [411, 0]
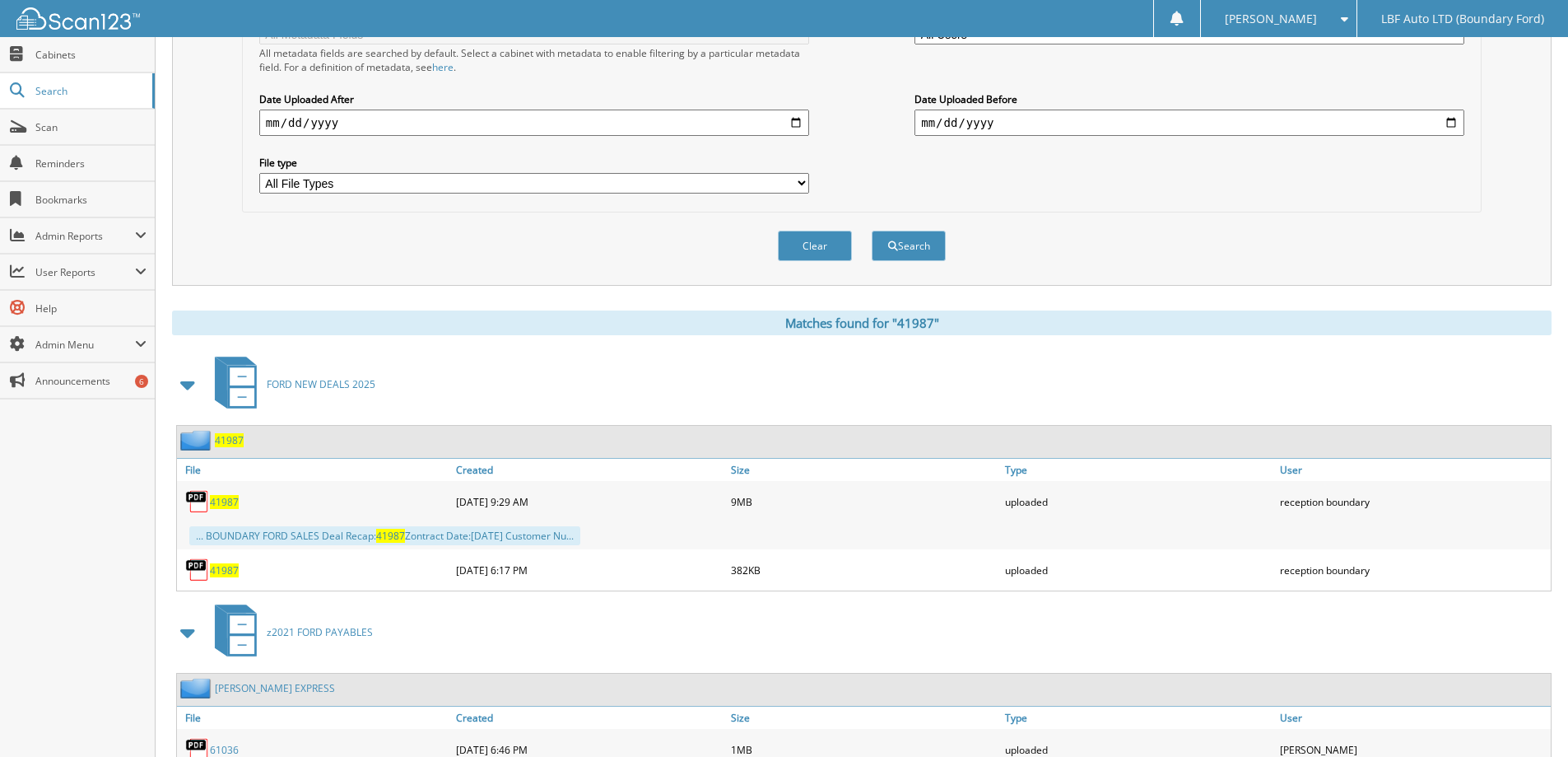
click at [219, 500] on span "41987" at bounding box center [223, 502] width 29 height 14
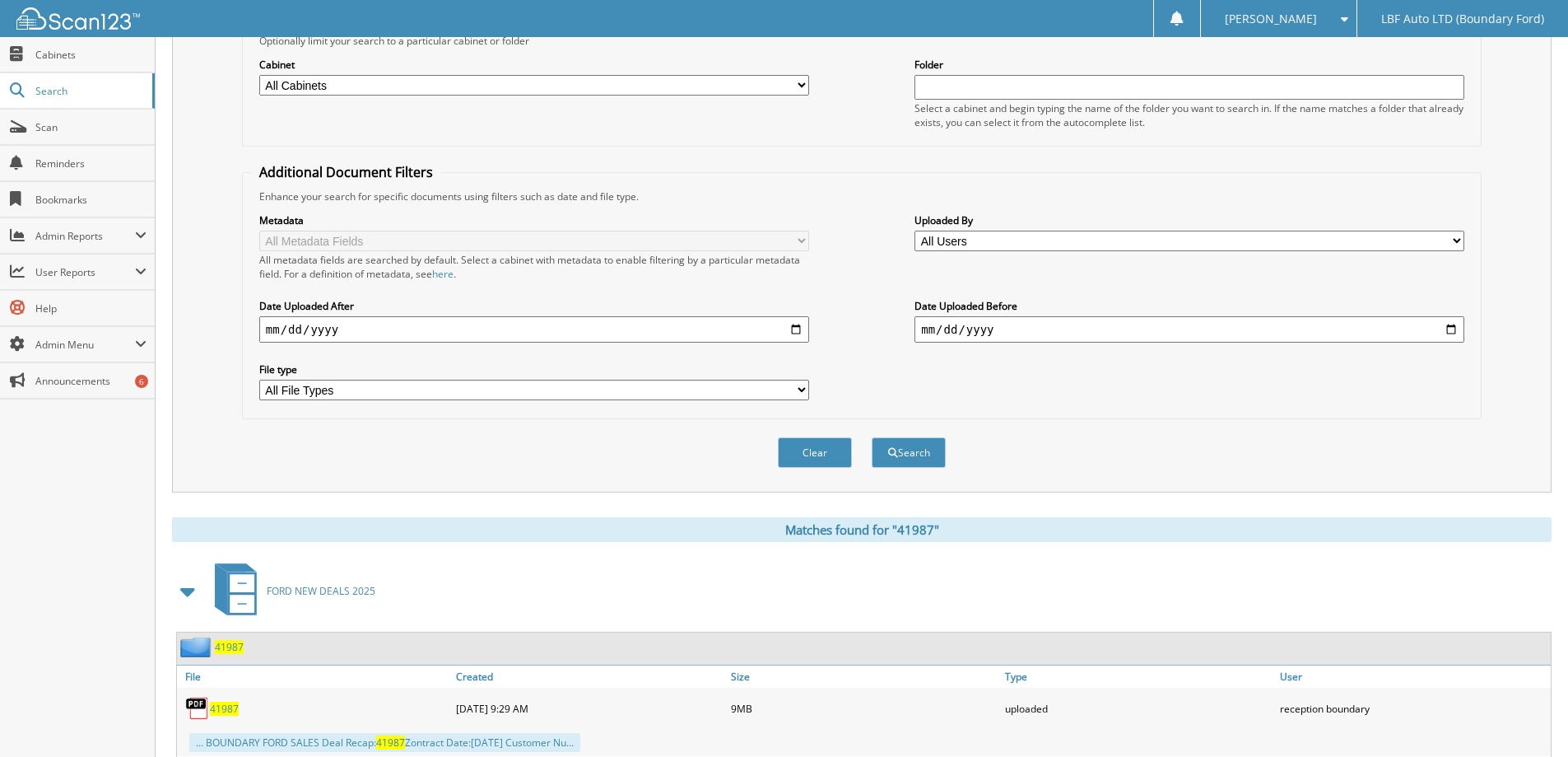
scroll to position [0, 0]
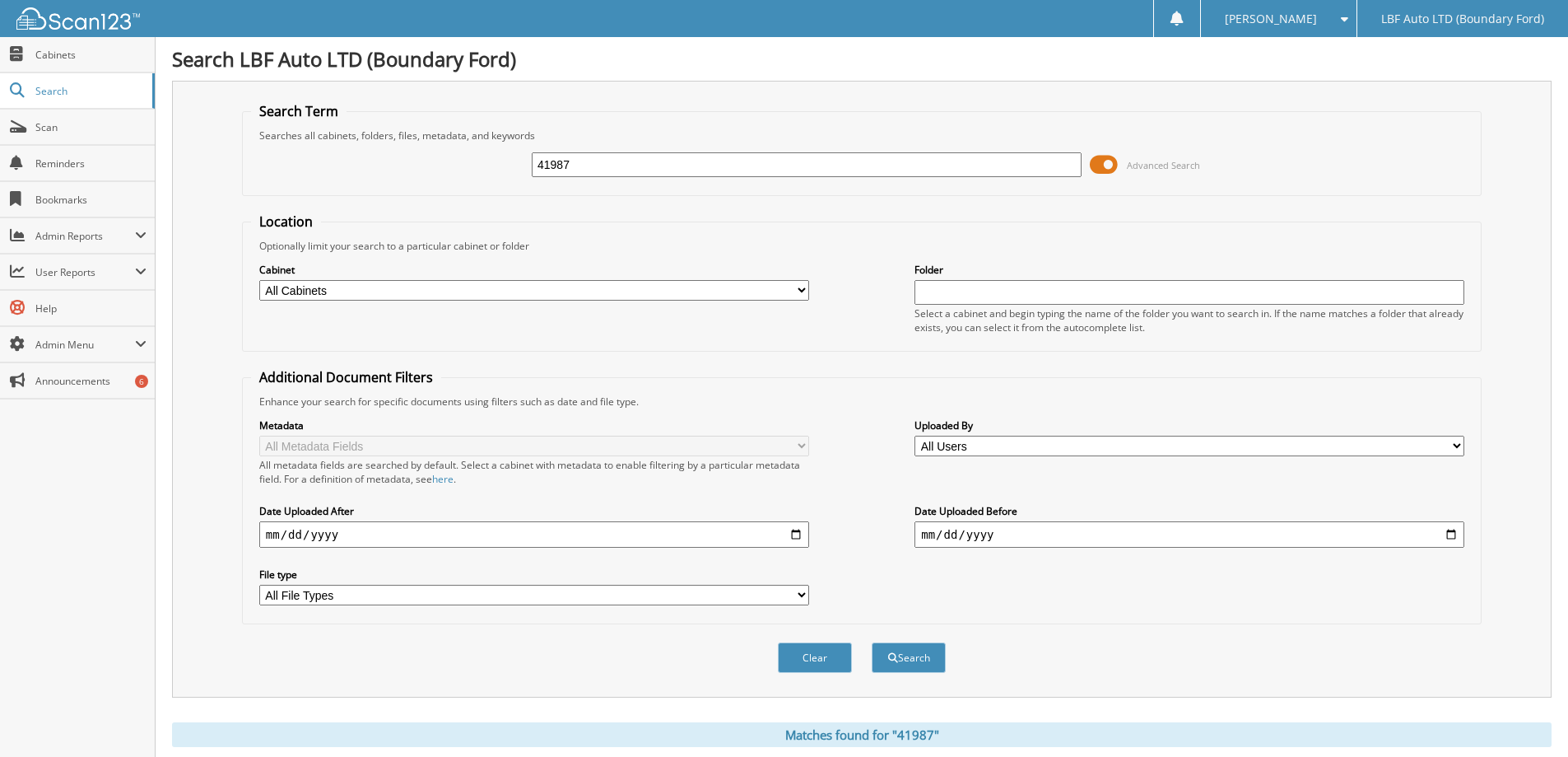
click at [647, 167] on input "41987" at bounding box center [807, 164] width 550 height 25
type input "40001"
click at [872, 643] on button "Search" at bounding box center [909, 658] width 74 height 31
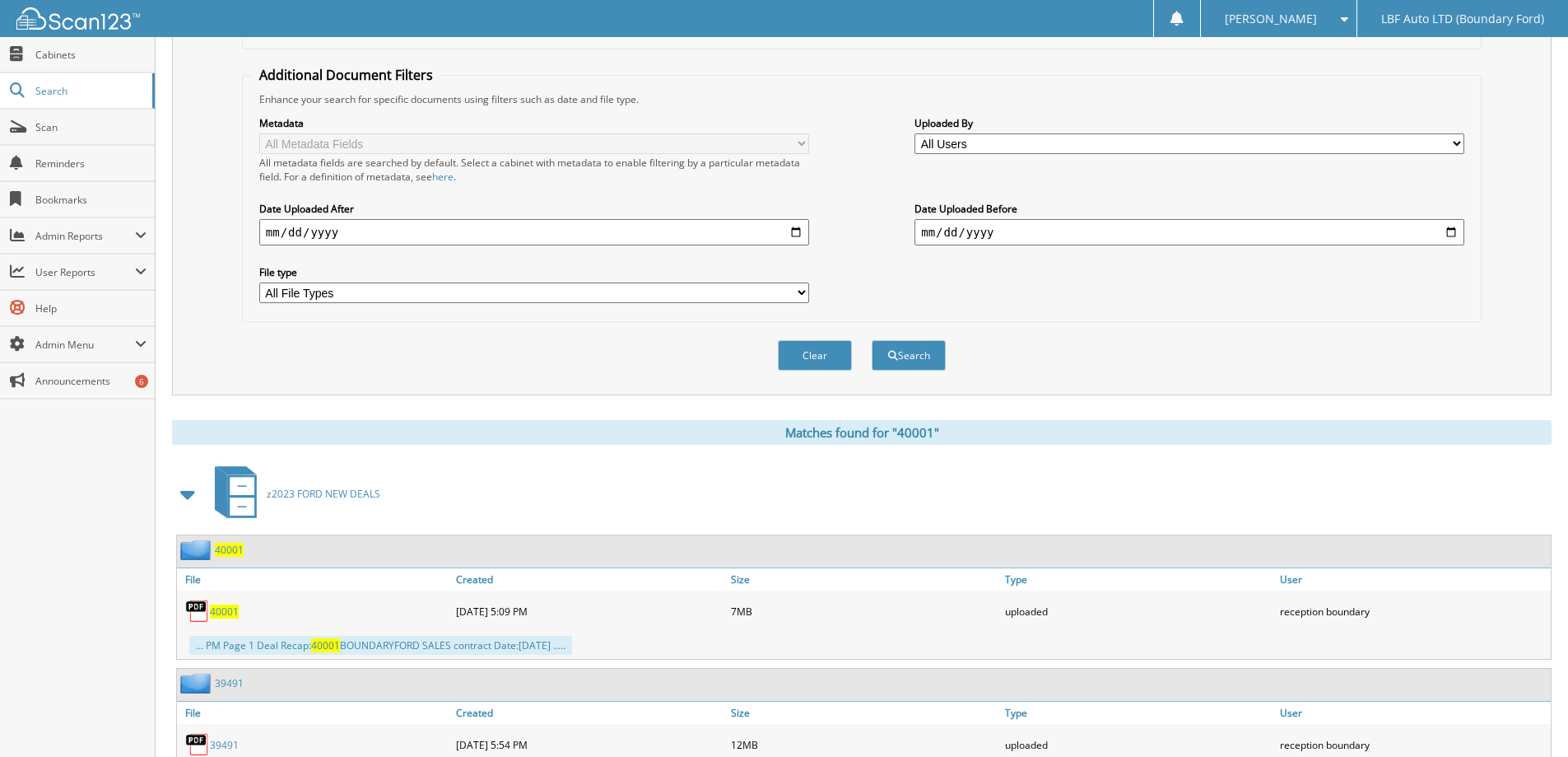
scroll to position [494, 0]
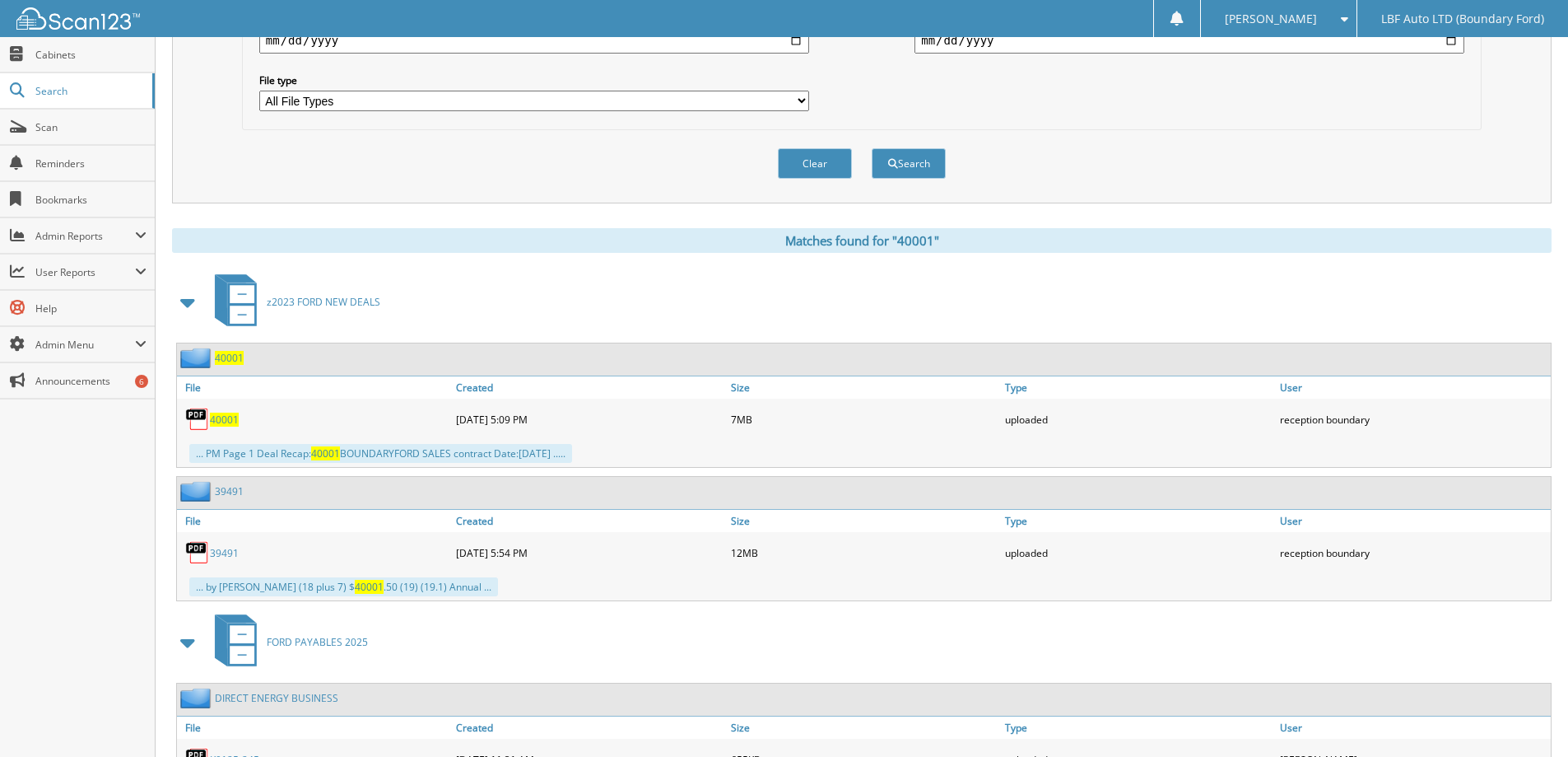
click at [223, 418] on span "40001" at bounding box center [223, 419] width 29 height 14
